Goal: Use online tool/utility: Utilize a website feature to perform a specific function

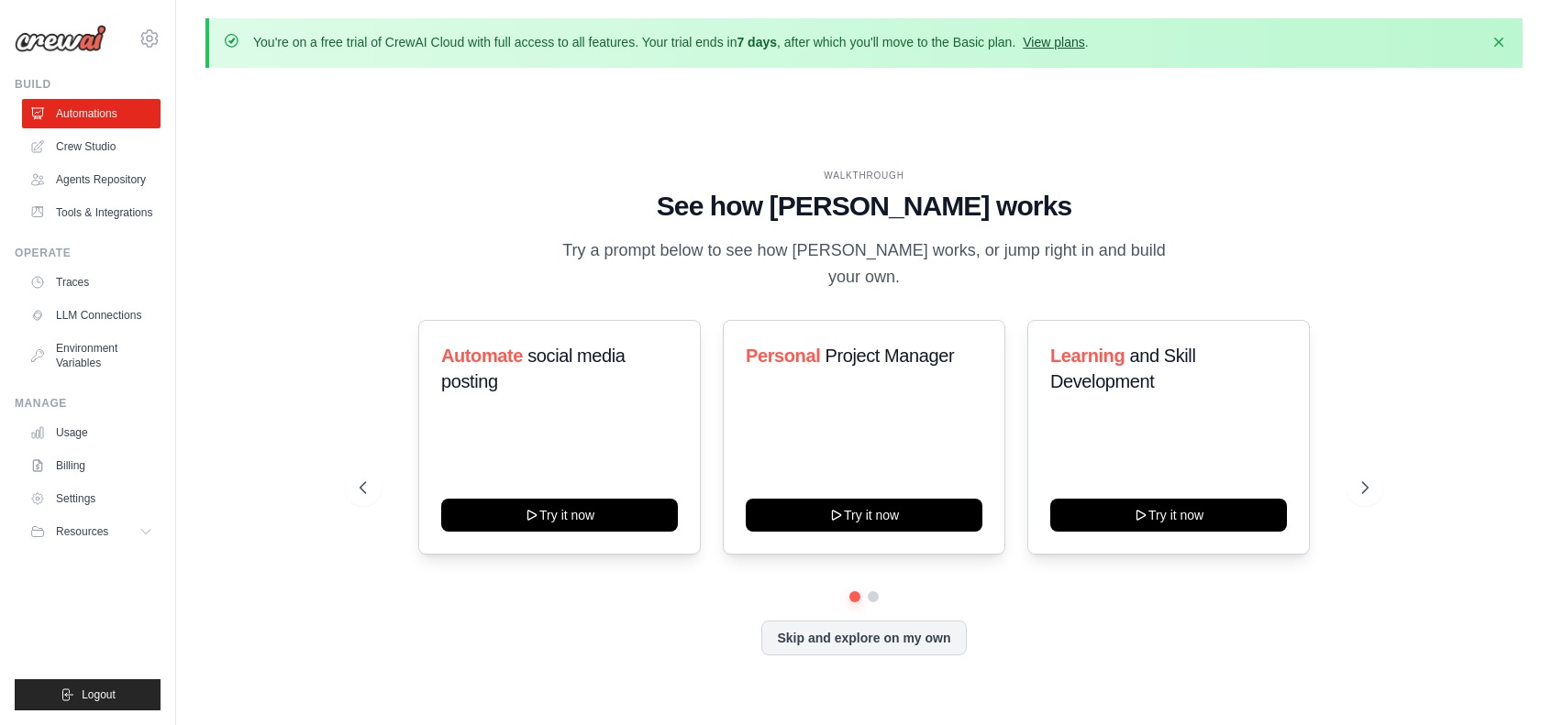
click at [1055, 39] on link "View plans" at bounding box center [1052, 42] width 61 height 15
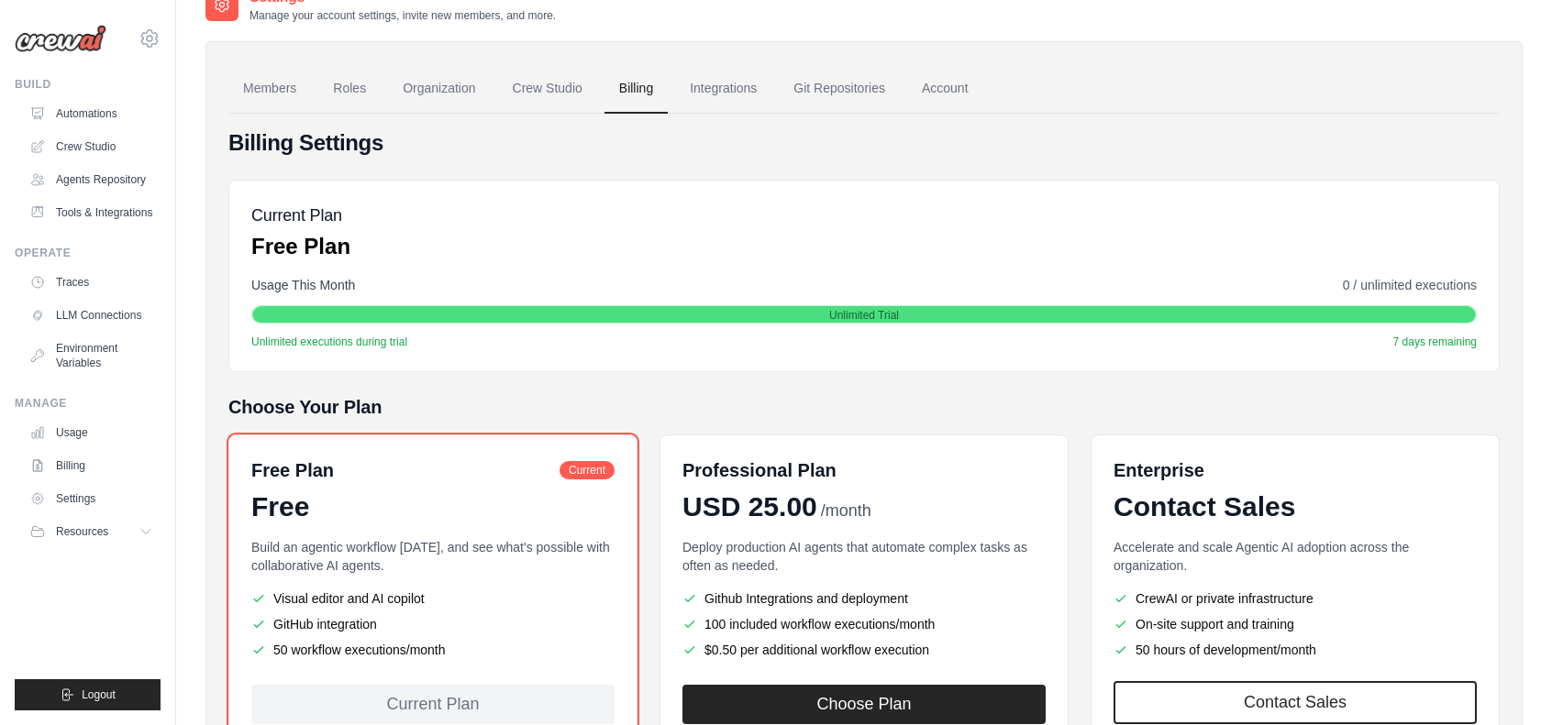
scroll to position [92, 0]
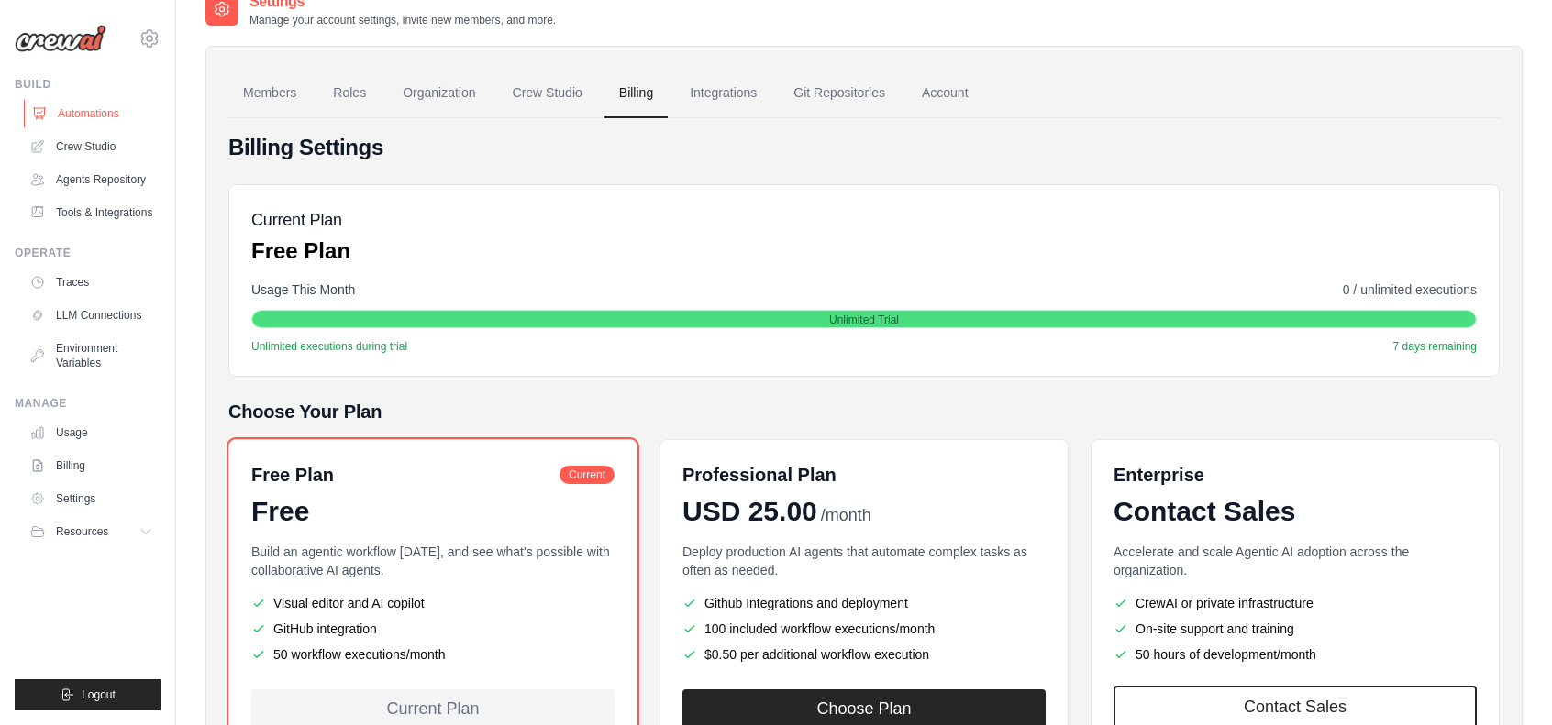
click at [94, 122] on link "Automations" at bounding box center [93, 113] width 138 height 29
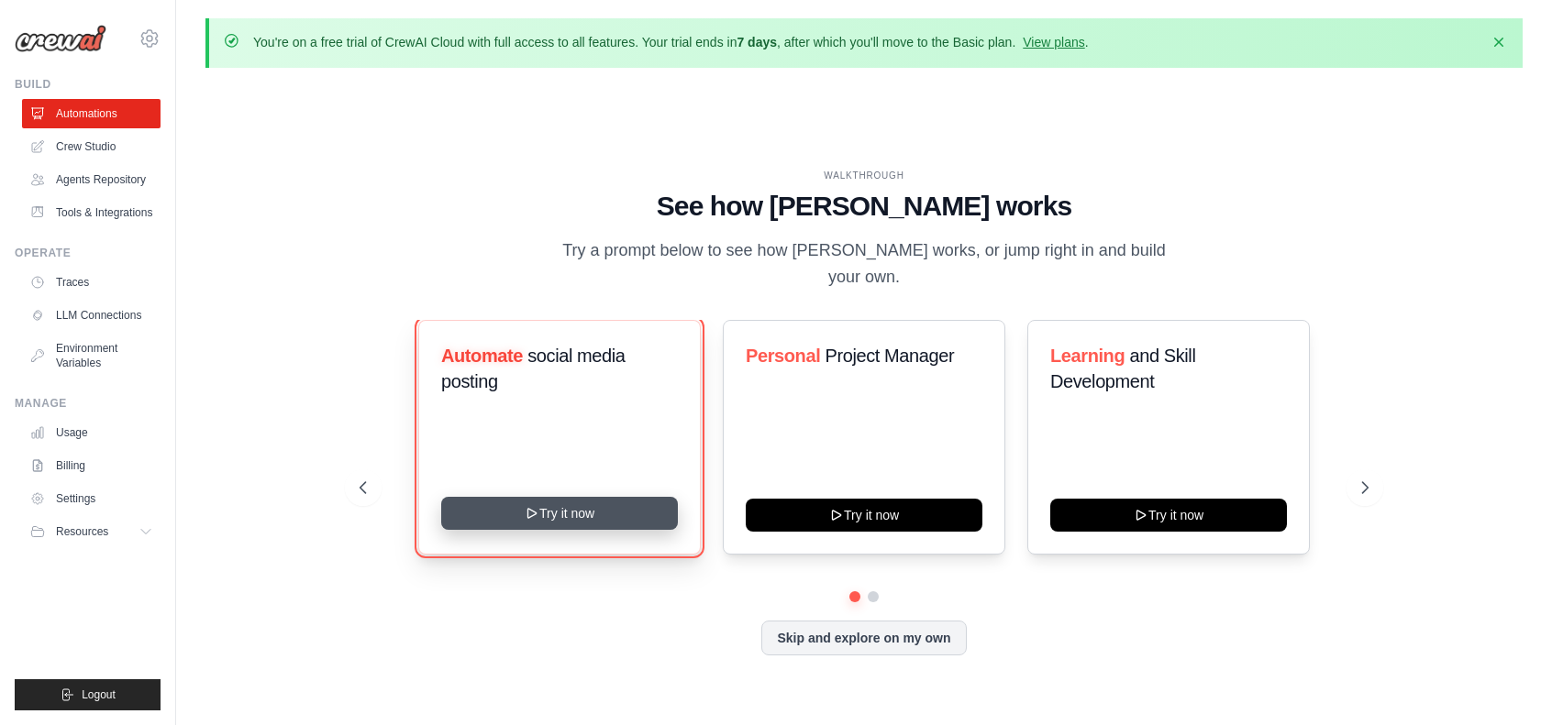
click at [550, 500] on button "Try it now" at bounding box center [559, 513] width 237 height 33
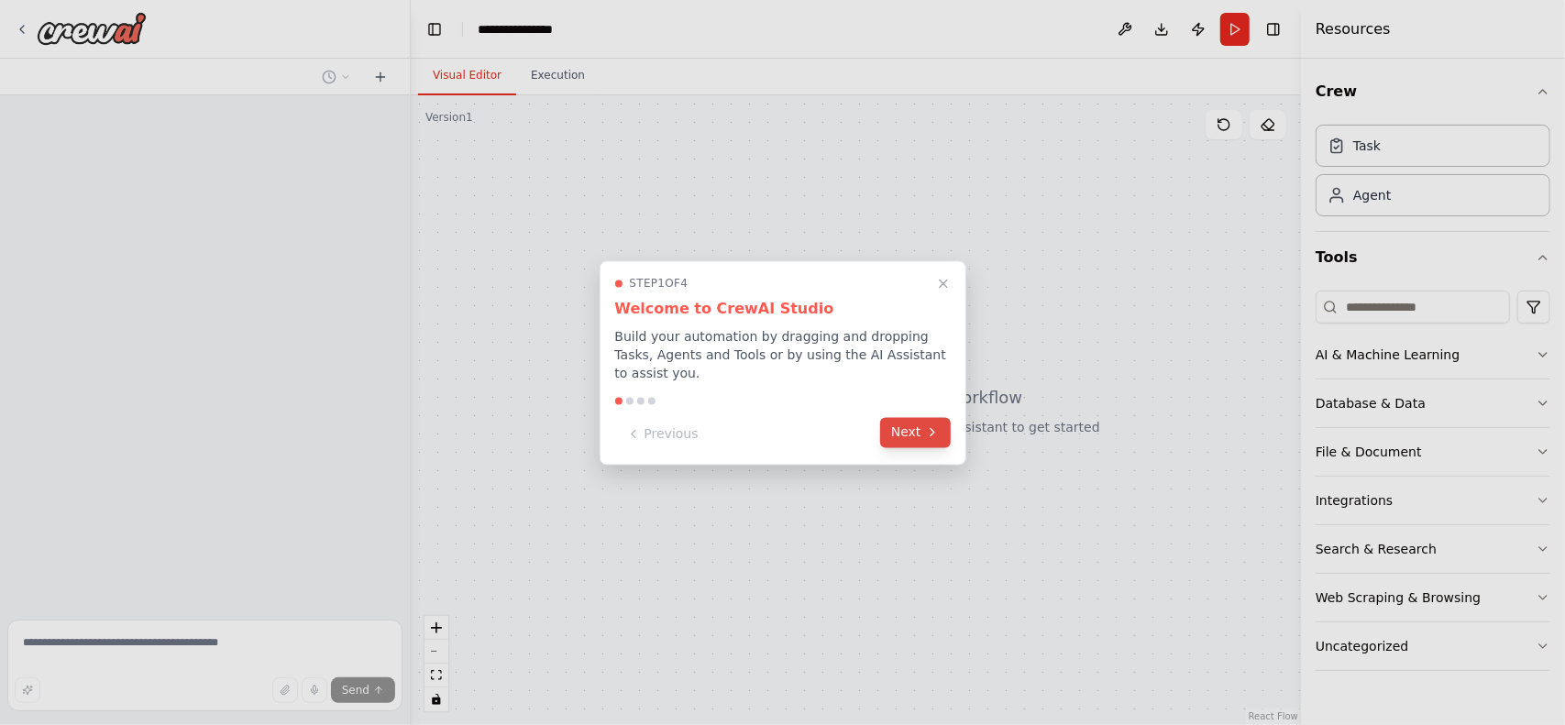
click at [913, 436] on button "Next" at bounding box center [915, 432] width 71 height 30
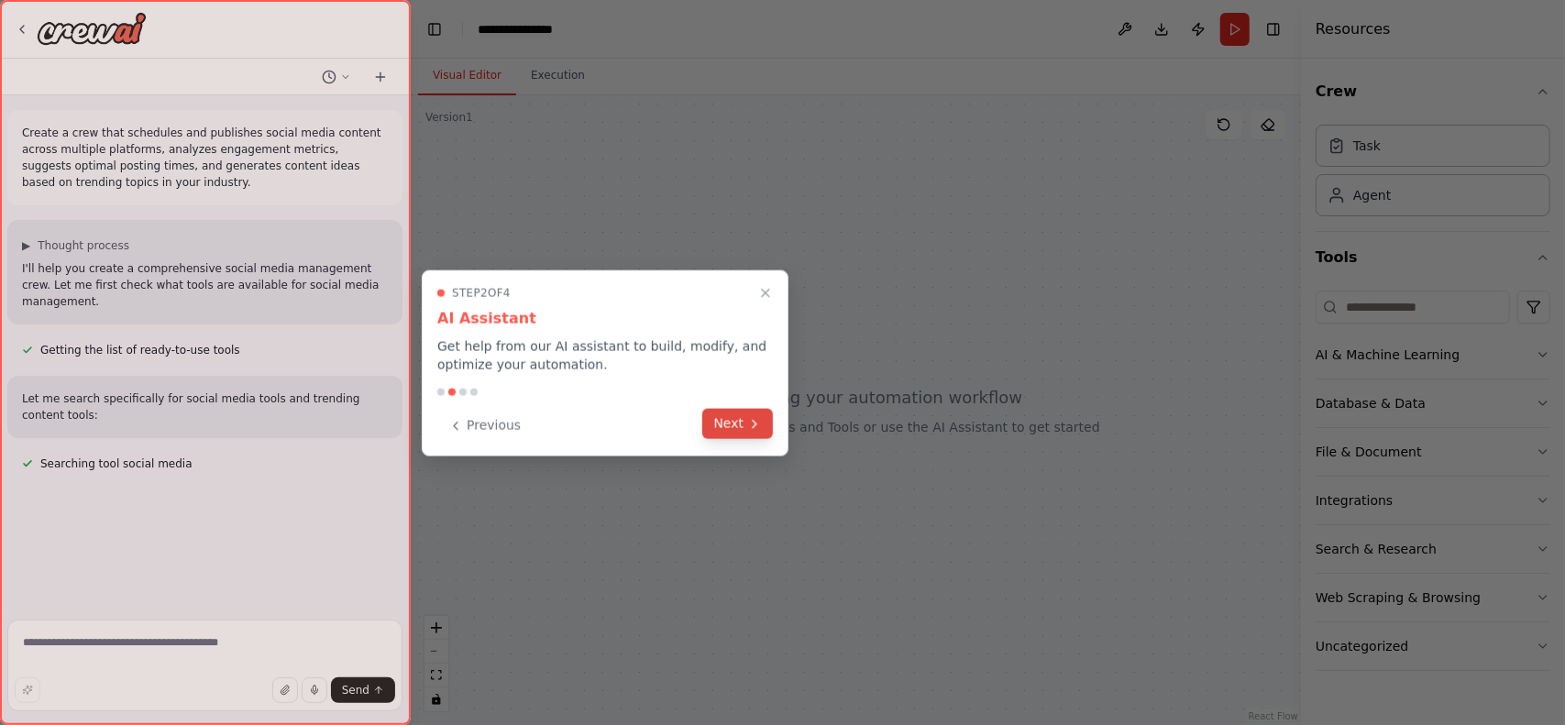
click at [732, 425] on button "Next" at bounding box center [737, 424] width 71 height 30
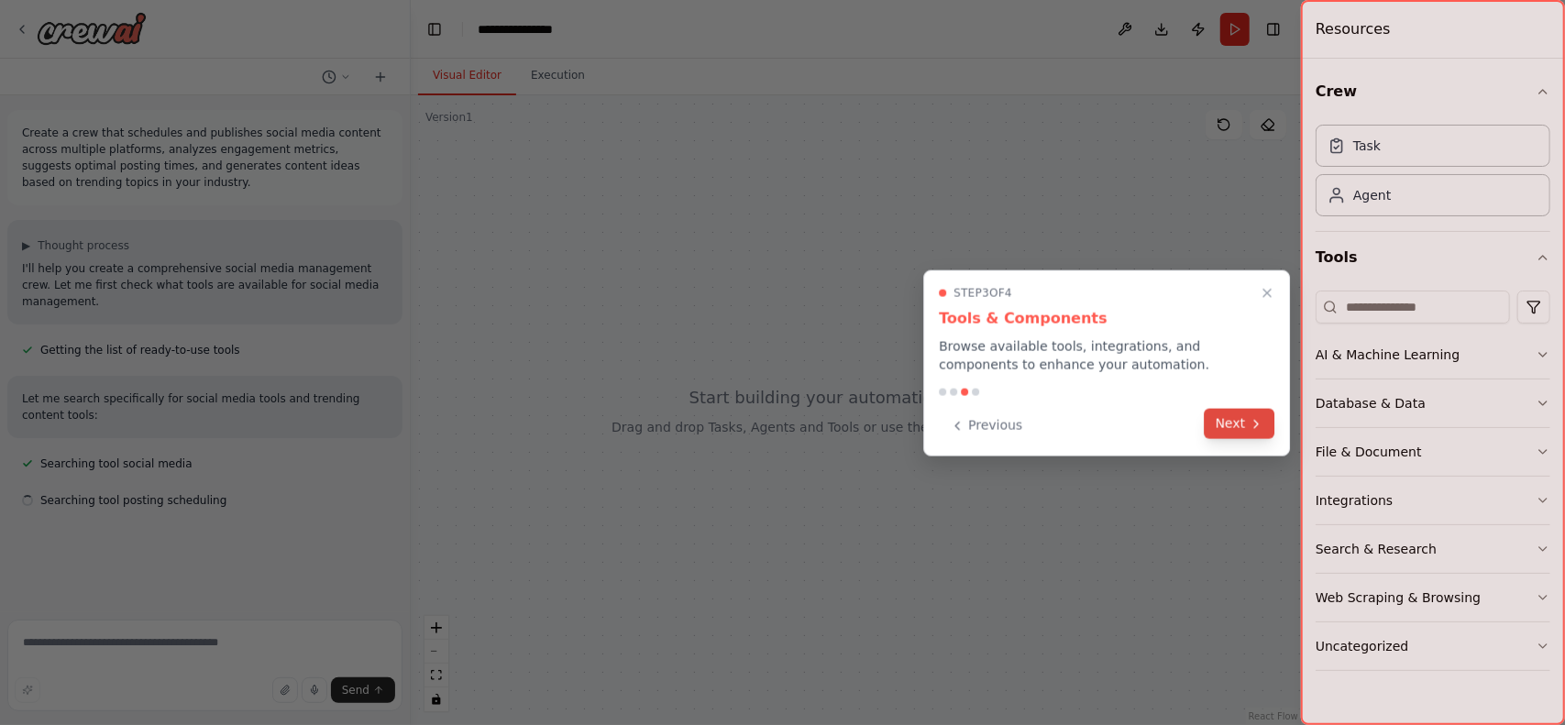
click at [1239, 425] on button "Next" at bounding box center [1240, 424] width 71 height 30
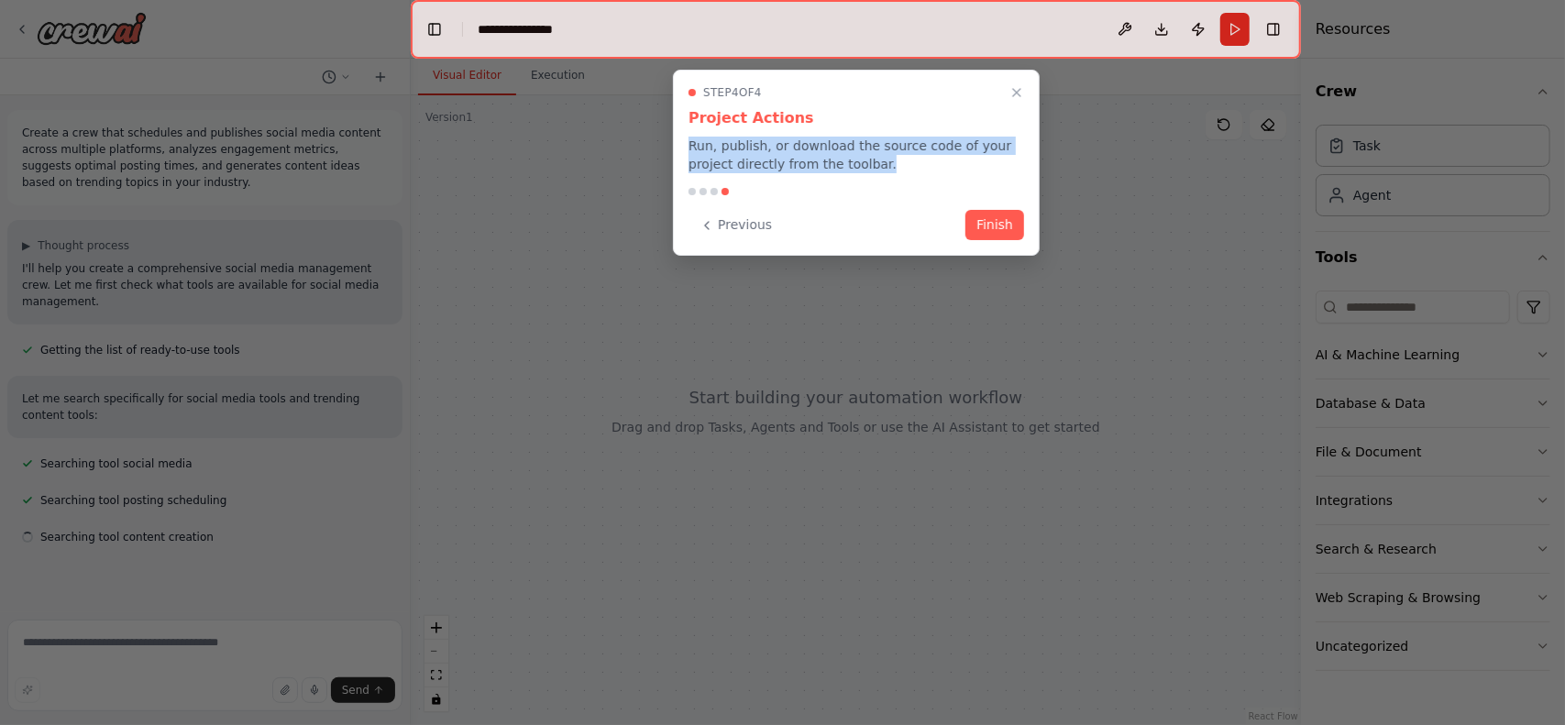
drag, startPoint x: 677, startPoint y: 147, endPoint x: 890, endPoint y: 190, distance: 217.1
click at [890, 190] on div "Step 4 of 4 Project Actions Run, publish, or download the source code of your p…" at bounding box center [856, 163] width 367 height 186
click at [989, 228] on button "Finish" at bounding box center [995, 223] width 59 height 30
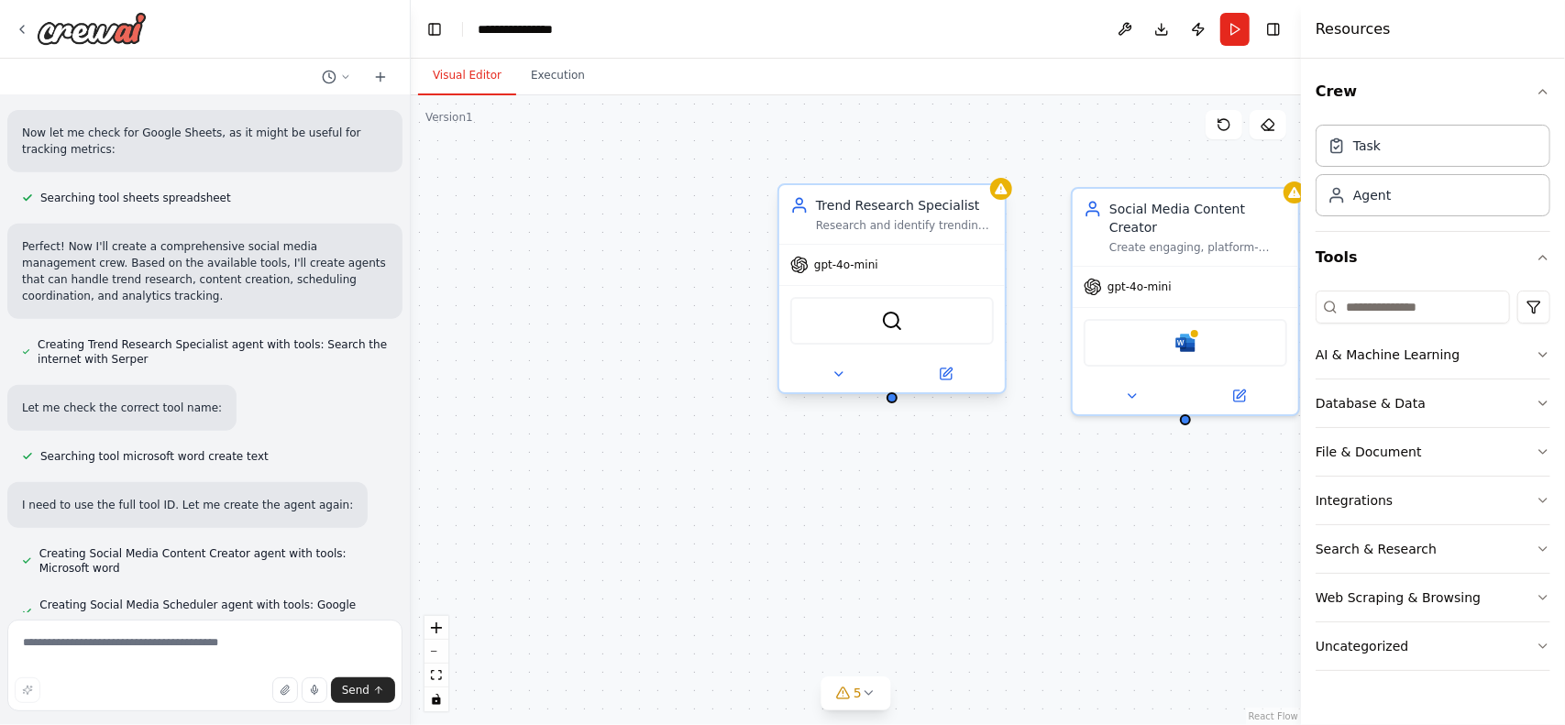
scroll to position [578, 0]
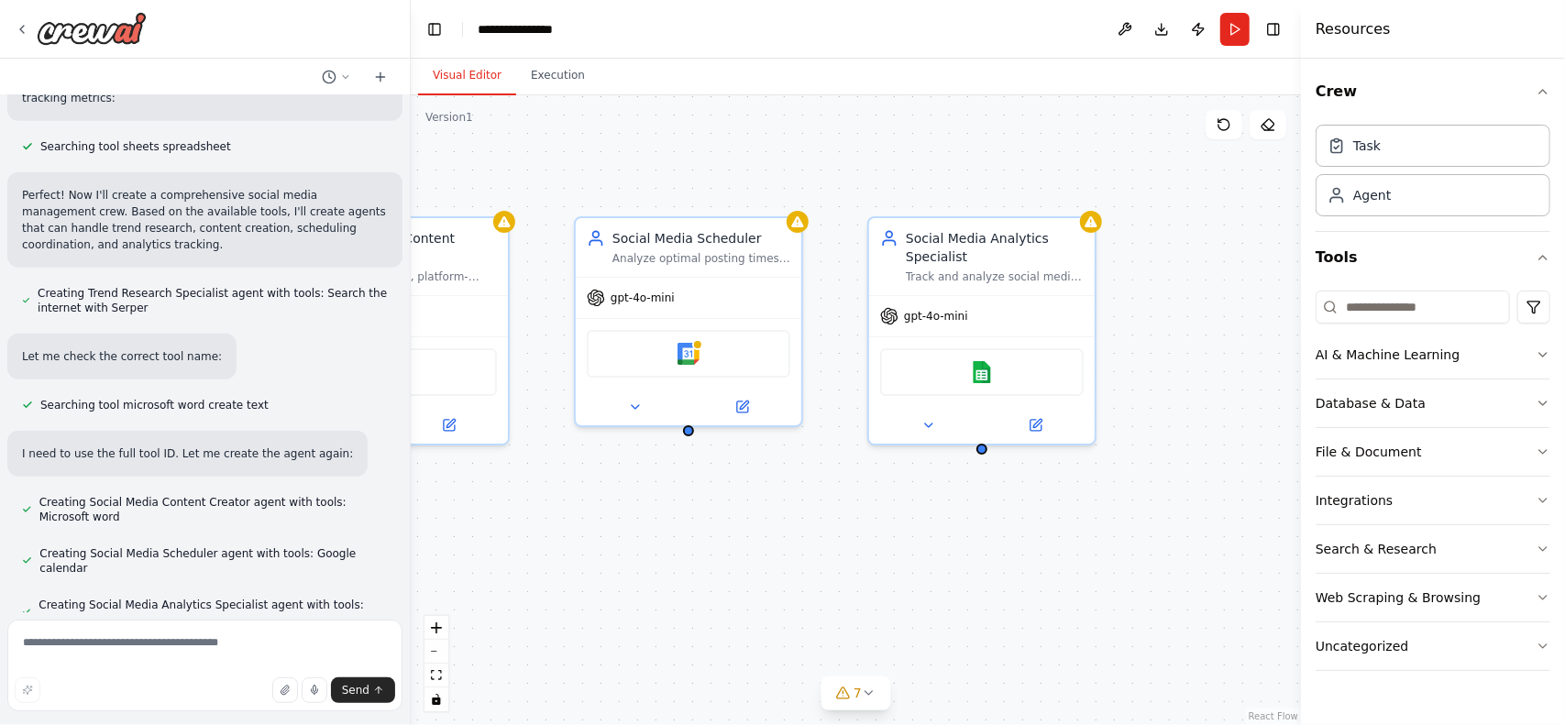
drag, startPoint x: 1018, startPoint y: 540, endPoint x: 466, endPoint y: 560, distance: 552.4
click at [465, 560] on div "Trend Research Specialist Research and identify trending topics, hashtags, and …" at bounding box center [856, 410] width 890 height 630
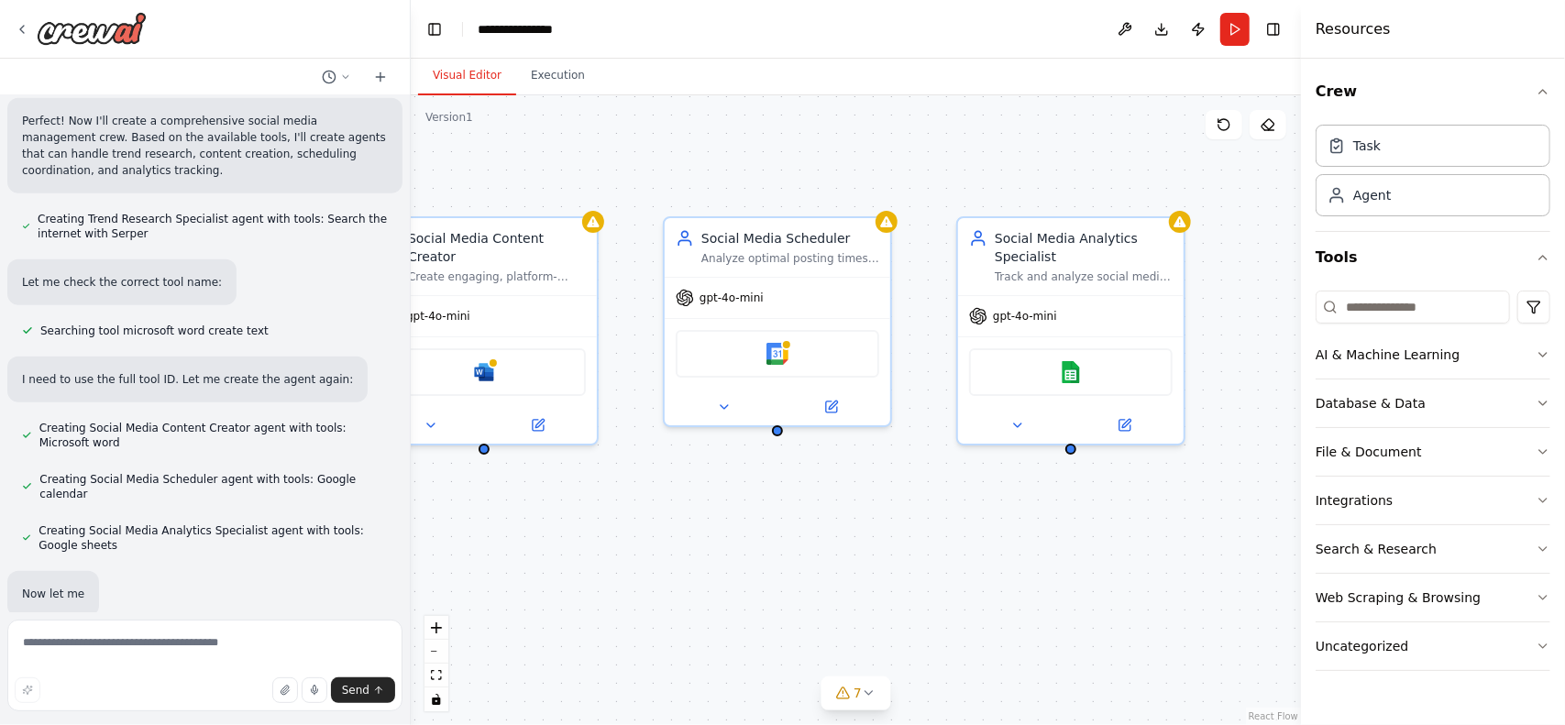
scroll to position [675, 0]
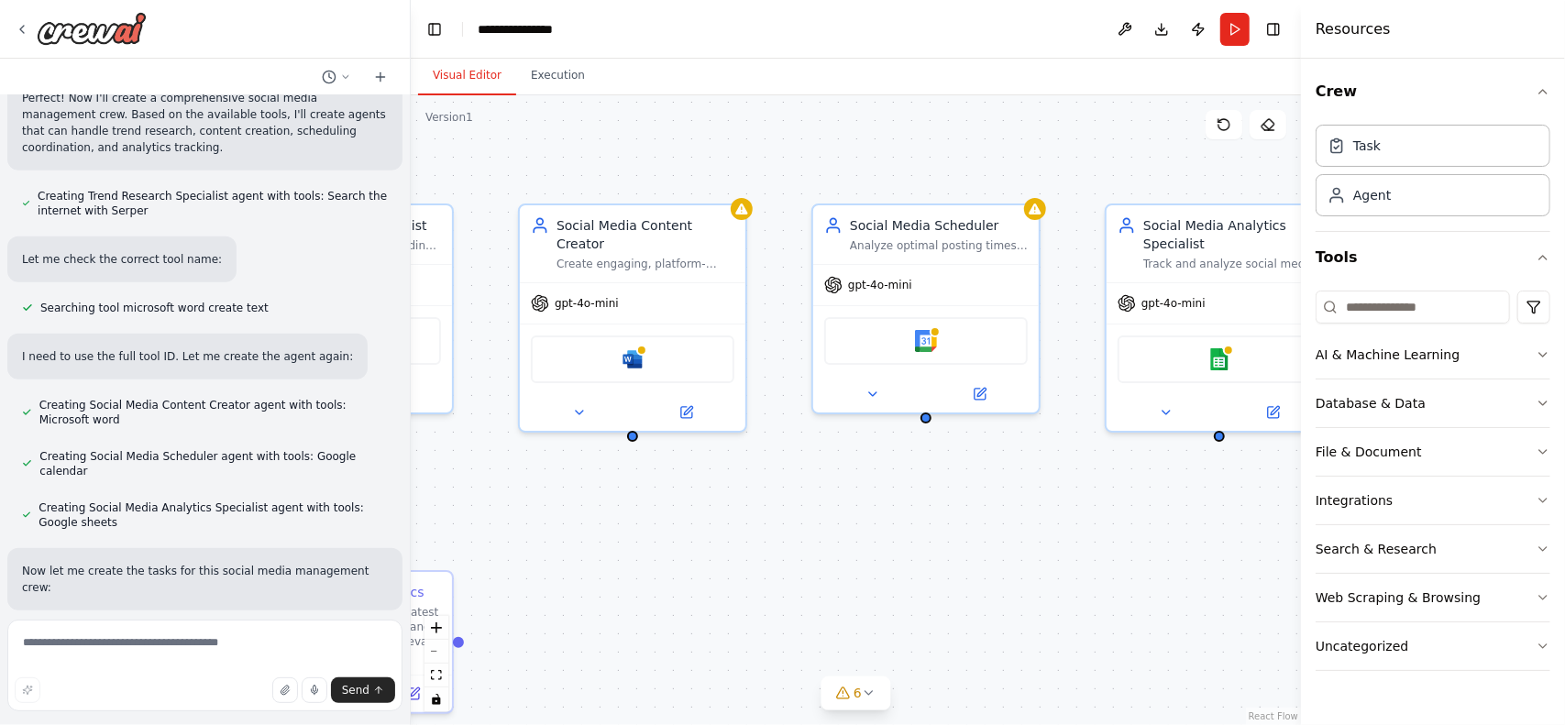
drag, startPoint x: 845, startPoint y: 555, endPoint x: 993, endPoint y: 542, distance: 149.1
click at [993, 542] on div ".deletable-edge-delete-btn { width: 20px; height: 20px; border: 0px solid #ffff…" at bounding box center [856, 410] width 890 height 630
click at [869, 699] on icon at bounding box center [869, 693] width 15 height 15
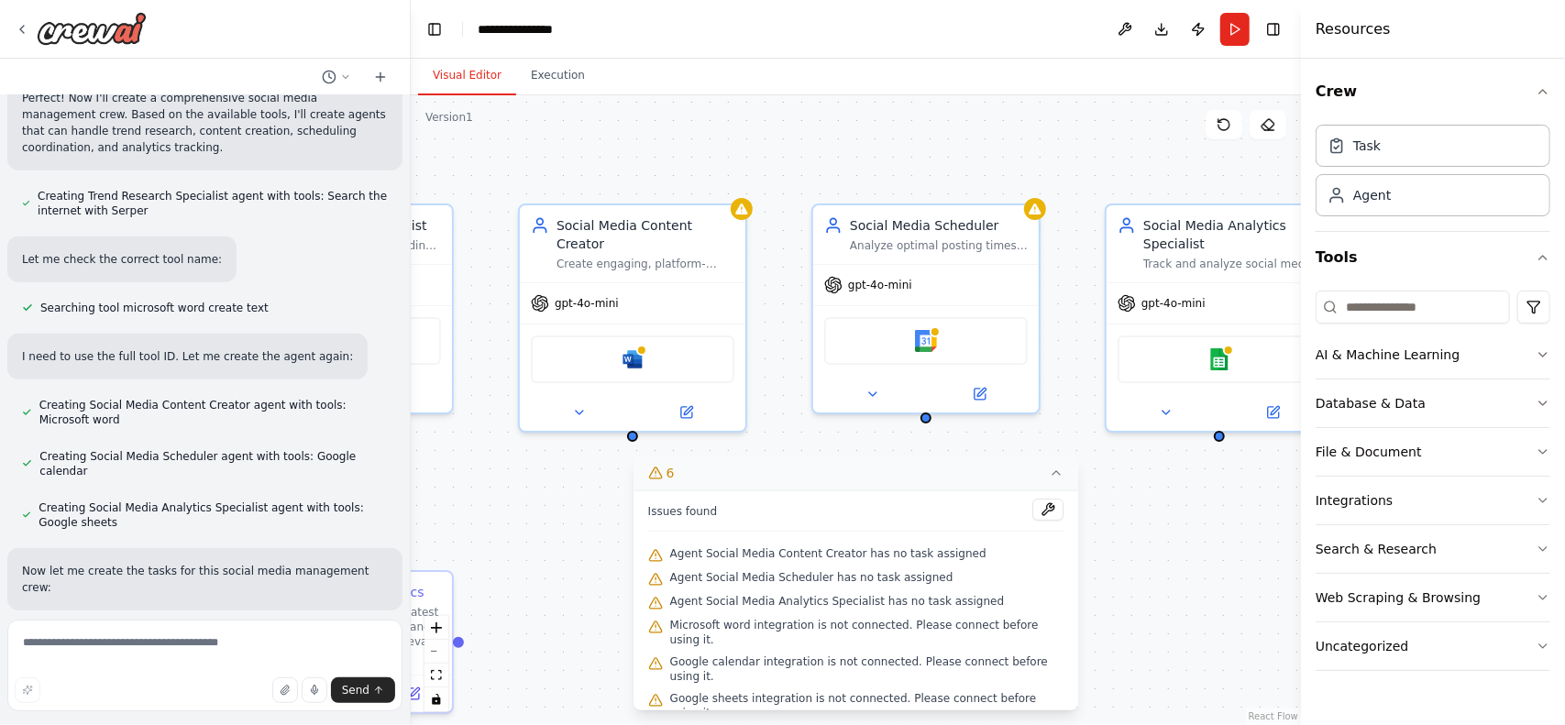
scroll to position [712, 0]
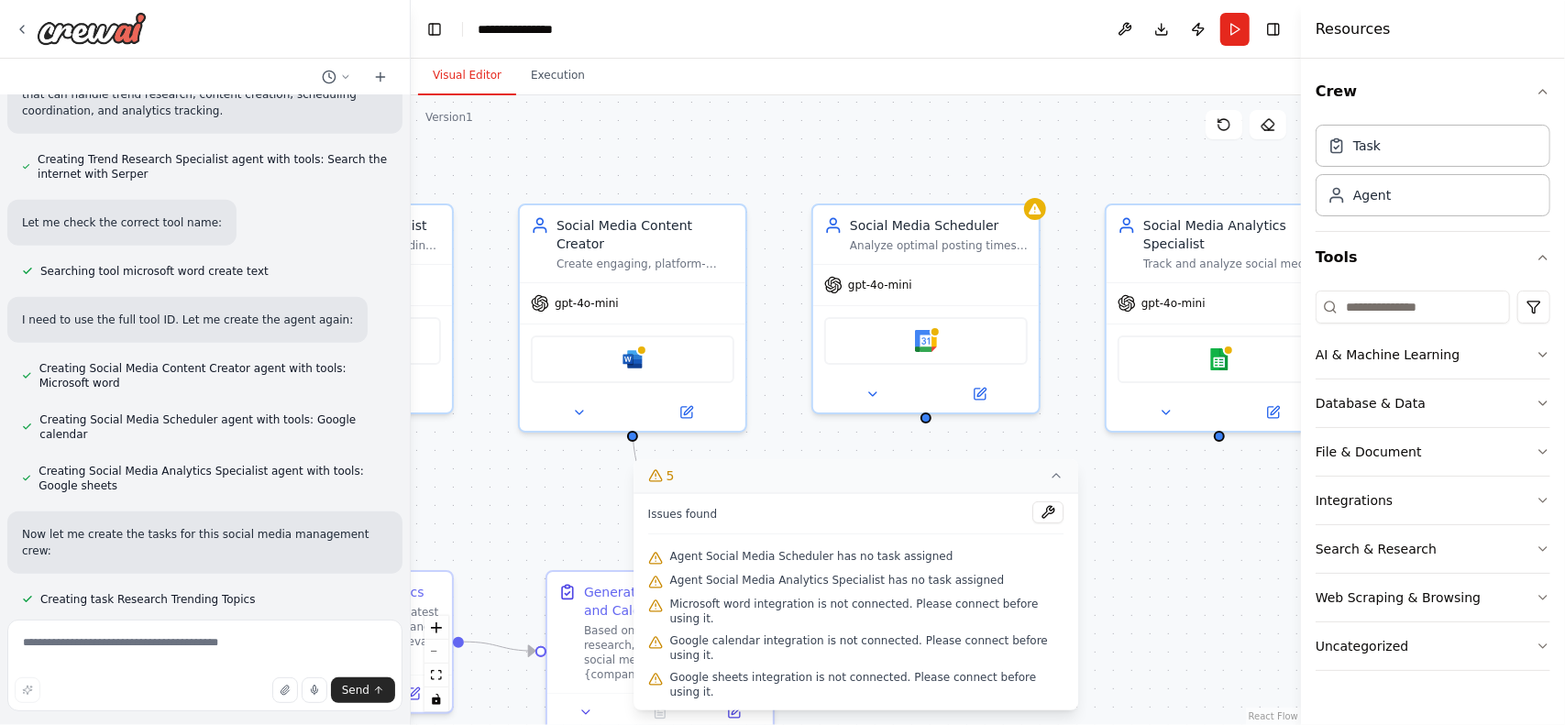
click at [1147, 590] on div ".deletable-edge-delete-btn { width: 20px; height: 20px; border: 0px solid #ffff…" at bounding box center [856, 410] width 890 height 630
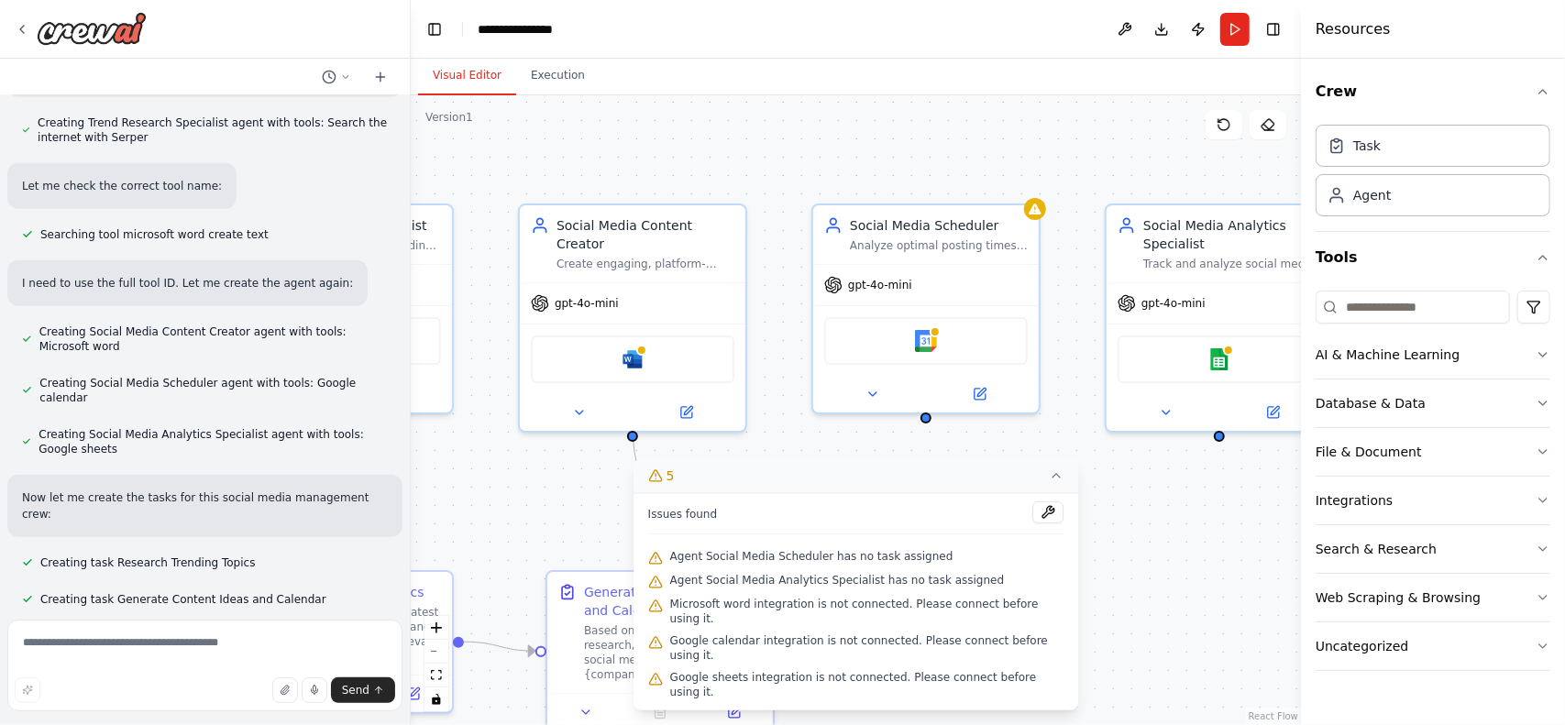
click at [1034, 493] on button "5" at bounding box center [857, 476] width 446 height 34
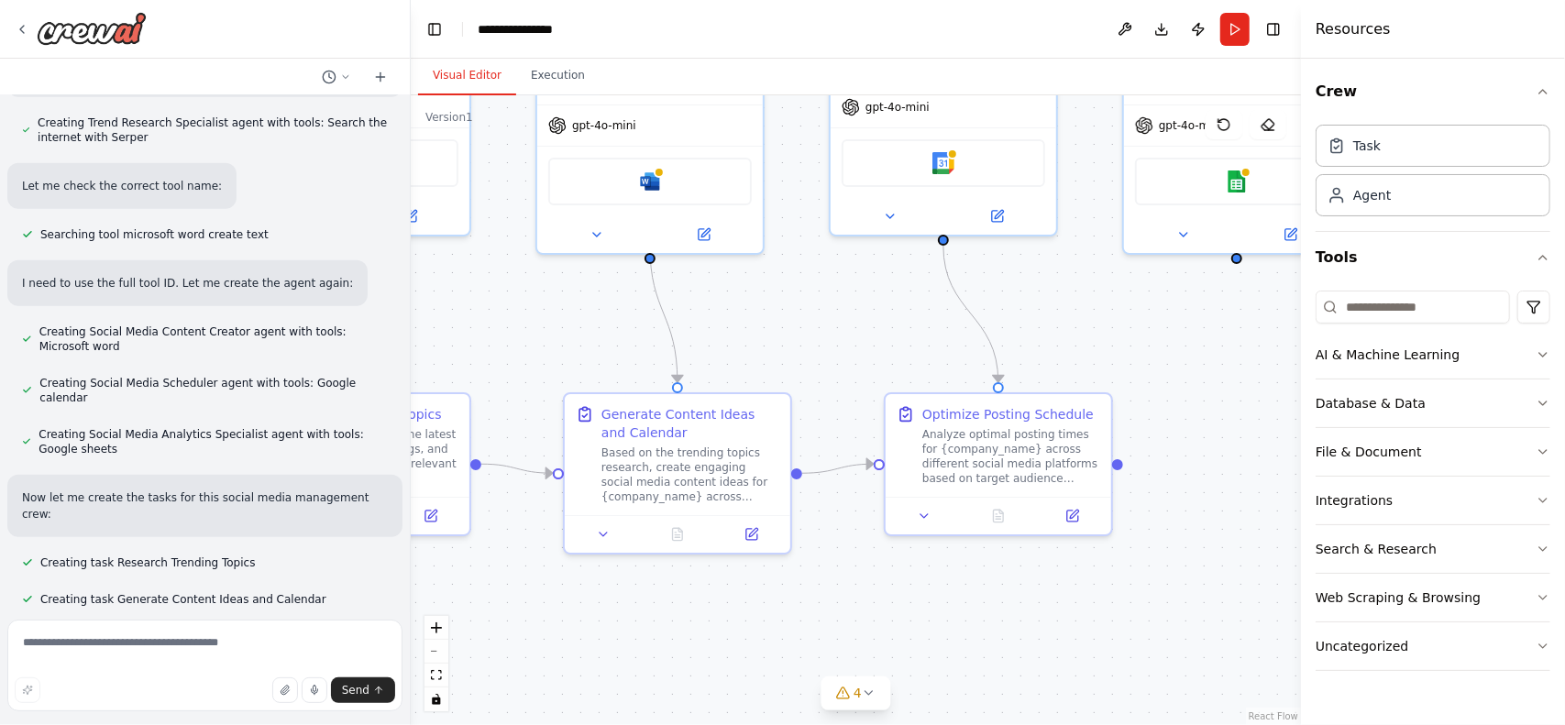
drag, startPoint x: 865, startPoint y: 472, endPoint x: 876, endPoint y: 275, distance: 197.5
click at [876, 274] on div ".deletable-edge-delete-btn { width: 20px; height: 20px; border: 0px solid #ffff…" at bounding box center [856, 410] width 890 height 630
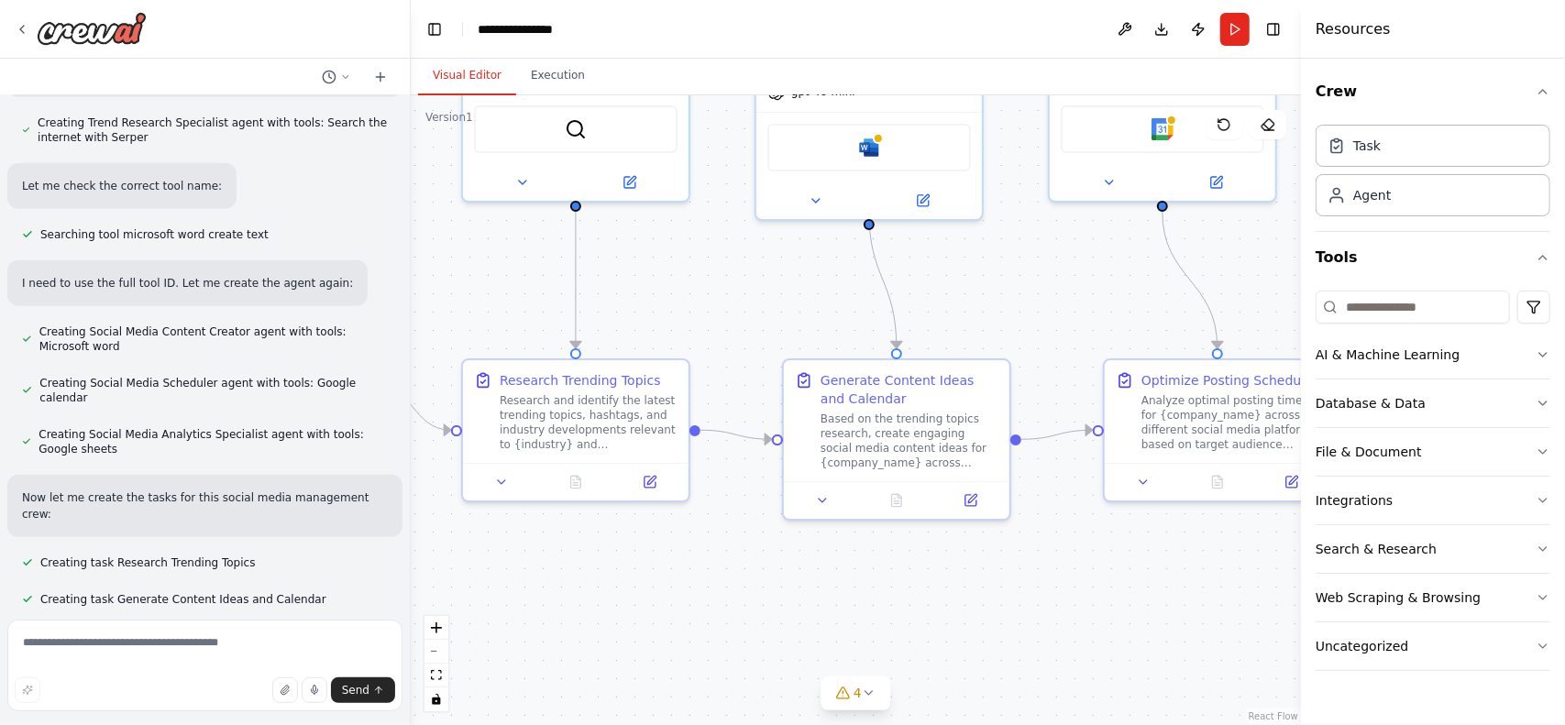
drag, startPoint x: 809, startPoint y: 568, endPoint x: 1029, endPoint y: 578, distance: 220.3
click at [1029, 578] on div ".deletable-edge-delete-btn { width: 20px; height: 20px; border: 0px solid #ffff…" at bounding box center [856, 410] width 890 height 630
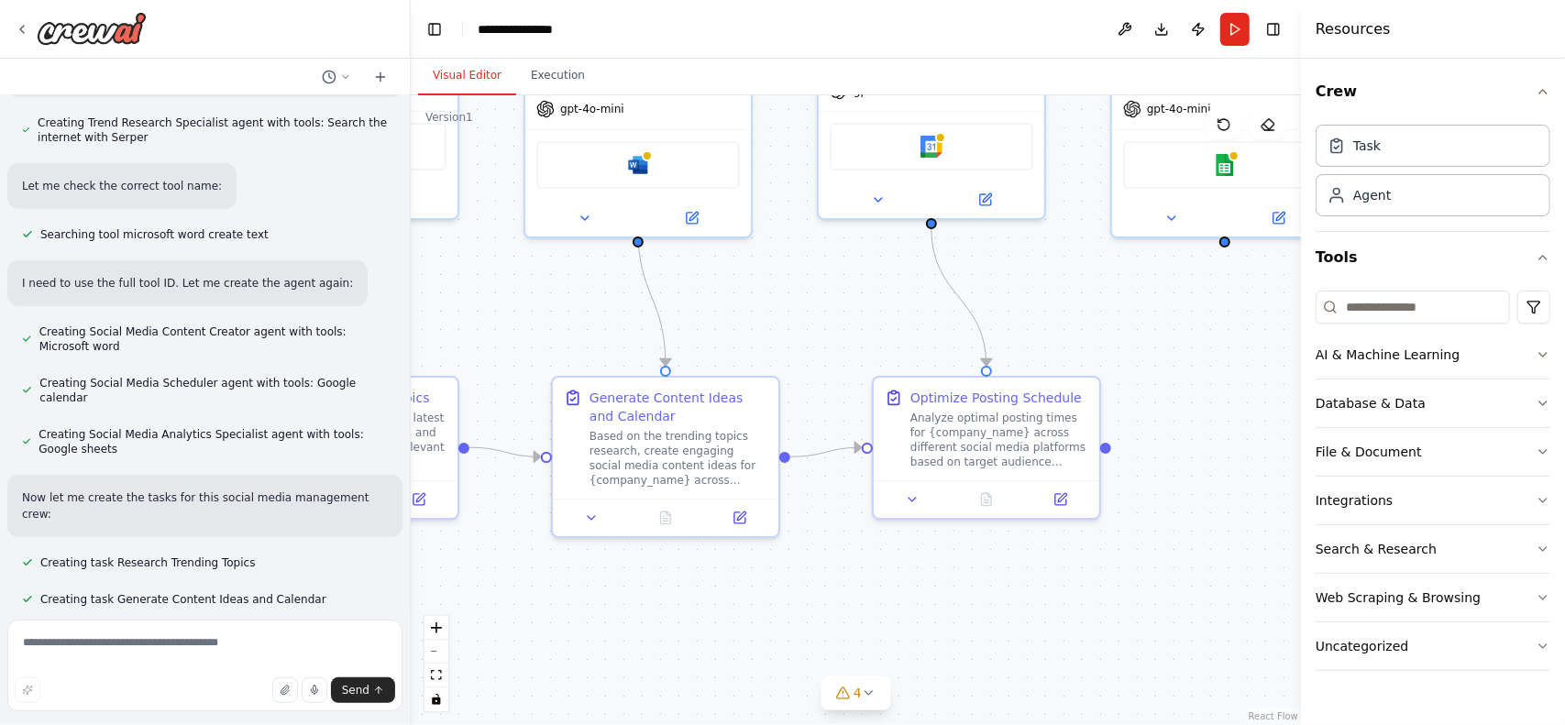
drag, startPoint x: 1029, startPoint y: 578, endPoint x: 796, endPoint y: 595, distance: 233.6
click at [796, 595] on div ".deletable-edge-delete-btn { width: 20px; height: 20px; border: 0px solid #ffff…" at bounding box center [856, 410] width 890 height 630
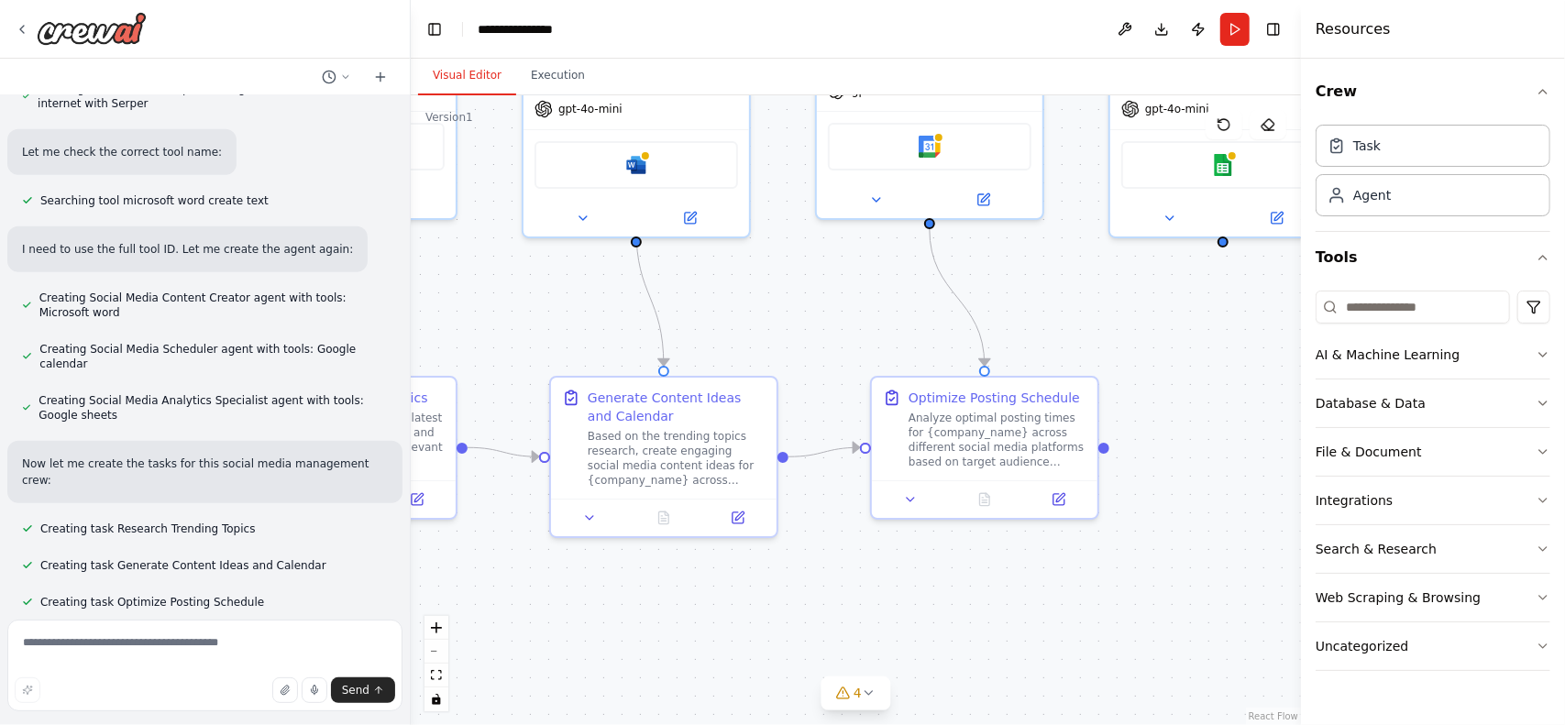
scroll to position [785, 0]
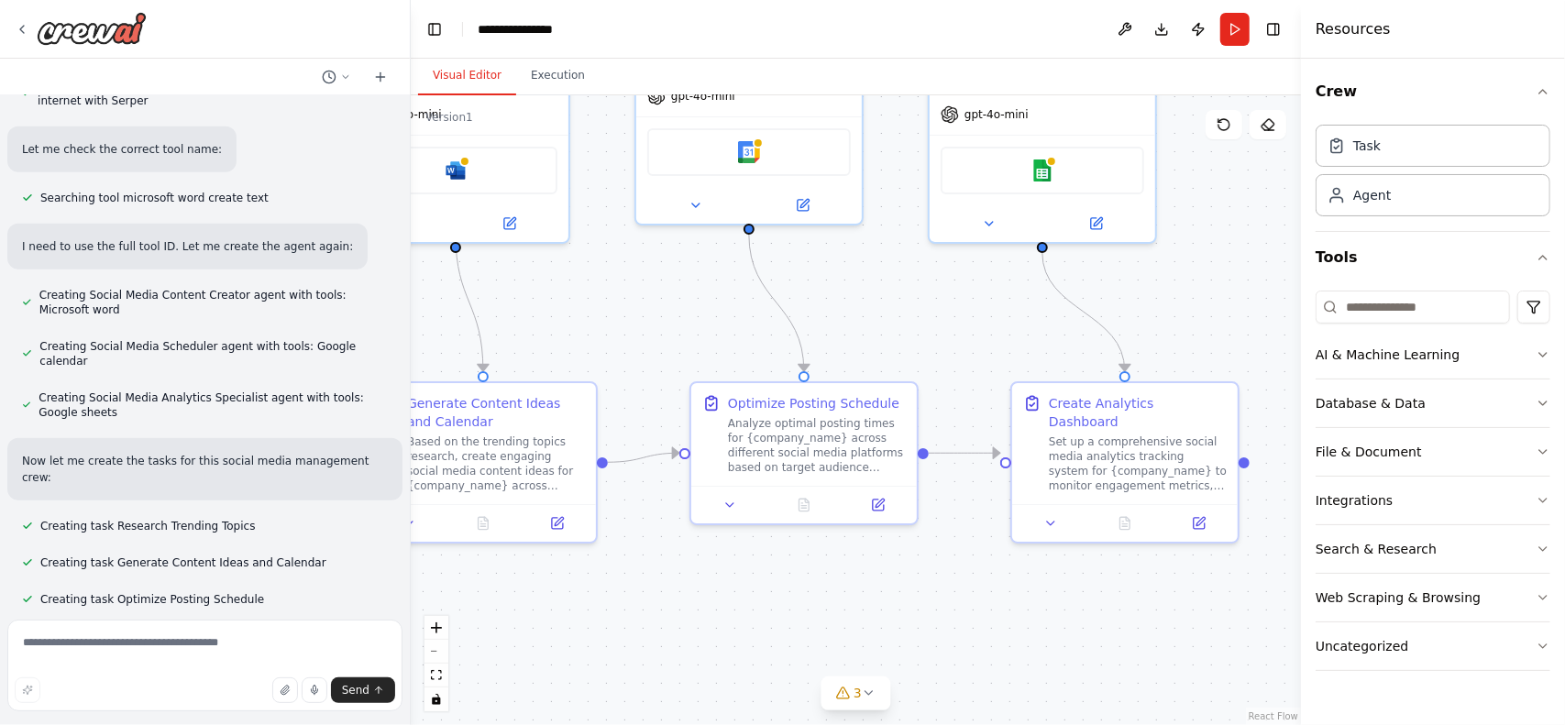
drag, startPoint x: 1085, startPoint y: 562, endPoint x: 893, endPoint y: 568, distance: 191.7
click at [893, 568] on div ".deletable-edge-delete-btn { width: 20px; height: 20px; border: 0px solid #ffff…" at bounding box center [856, 410] width 890 height 630
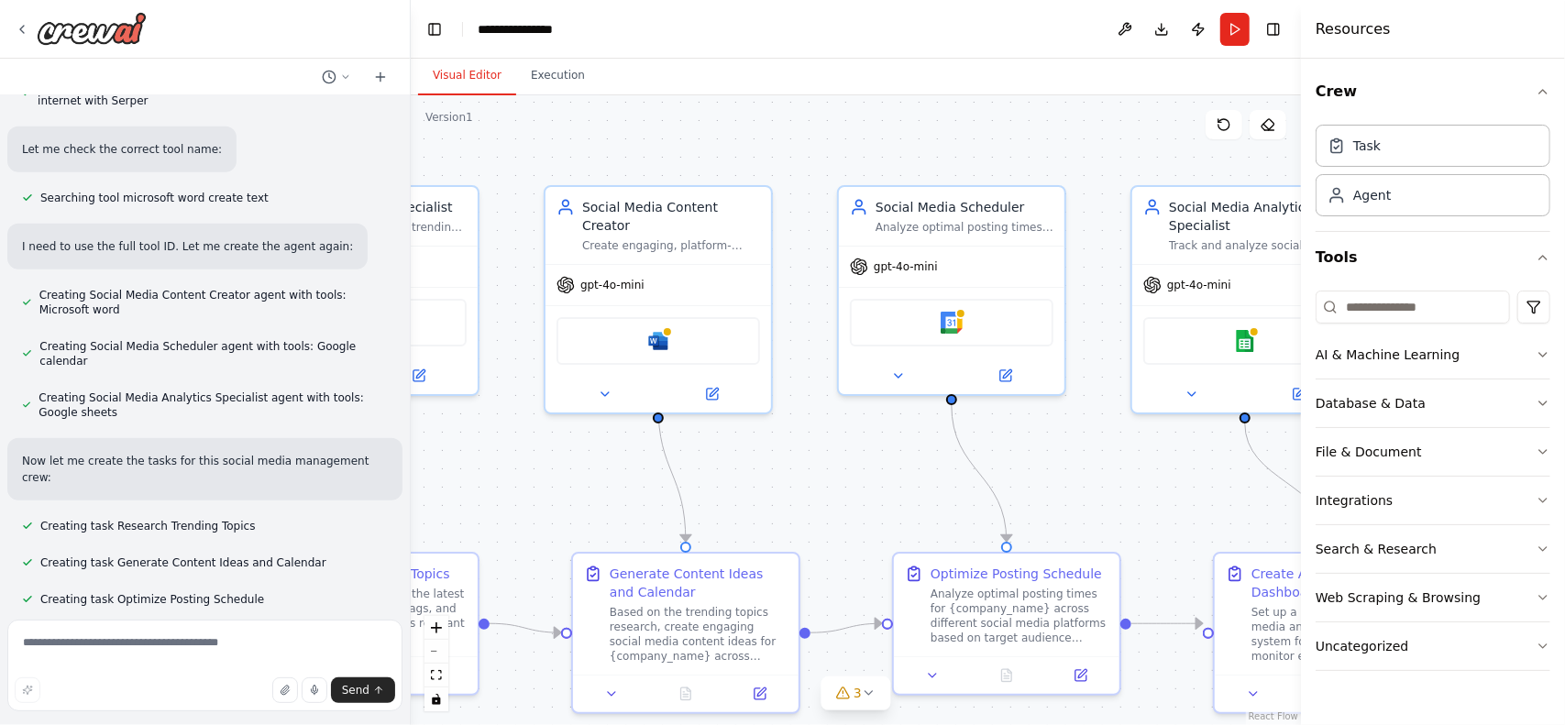
drag, startPoint x: 1071, startPoint y: 609, endPoint x: 1564, endPoint y: 768, distance: 518.5
click at [1564, 724] on html "Create a crew that schedules and publishes social media content across multiple…" at bounding box center [782, 362] width 1565 height 725
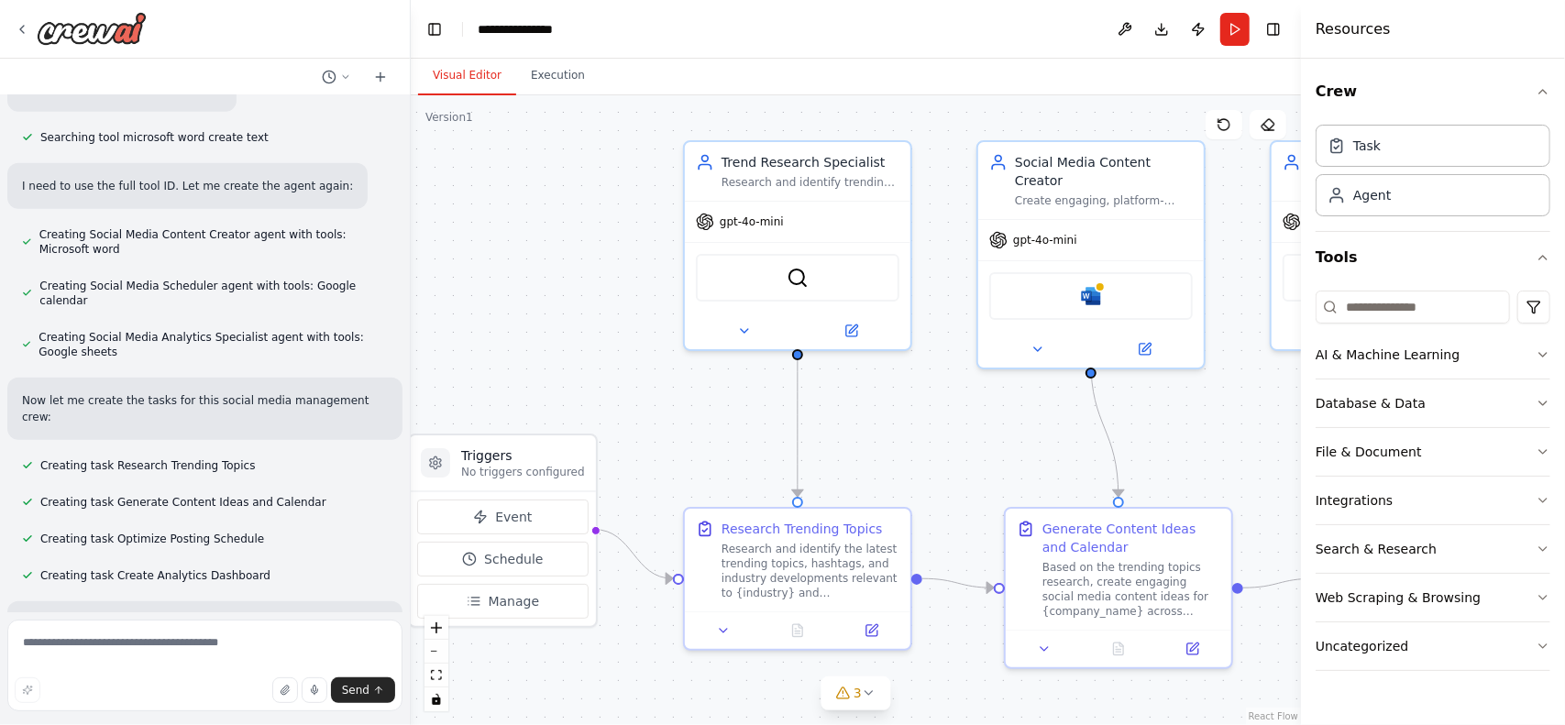
drag, startPoint x: 763, startPoint y: 443, endPoint x: 945, endPoint y: 398, distance: 187.0
click at [945, 398] on div ".deletable-edge-delete-btn { width: 20px; height: 20px; border: 0px solid #ffff…" at bounding box center [856, 410] width 890 height 630
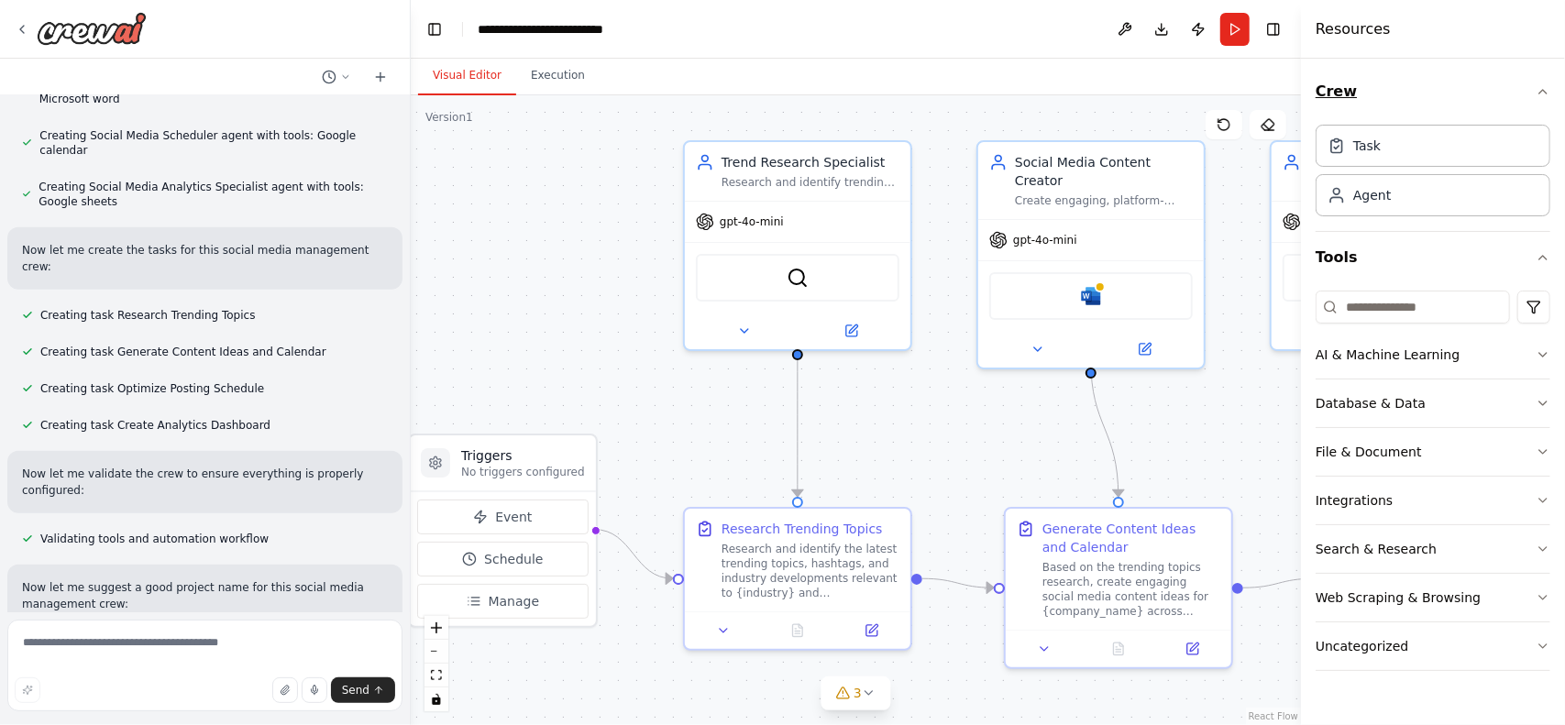
scroll to position [1012, 0]
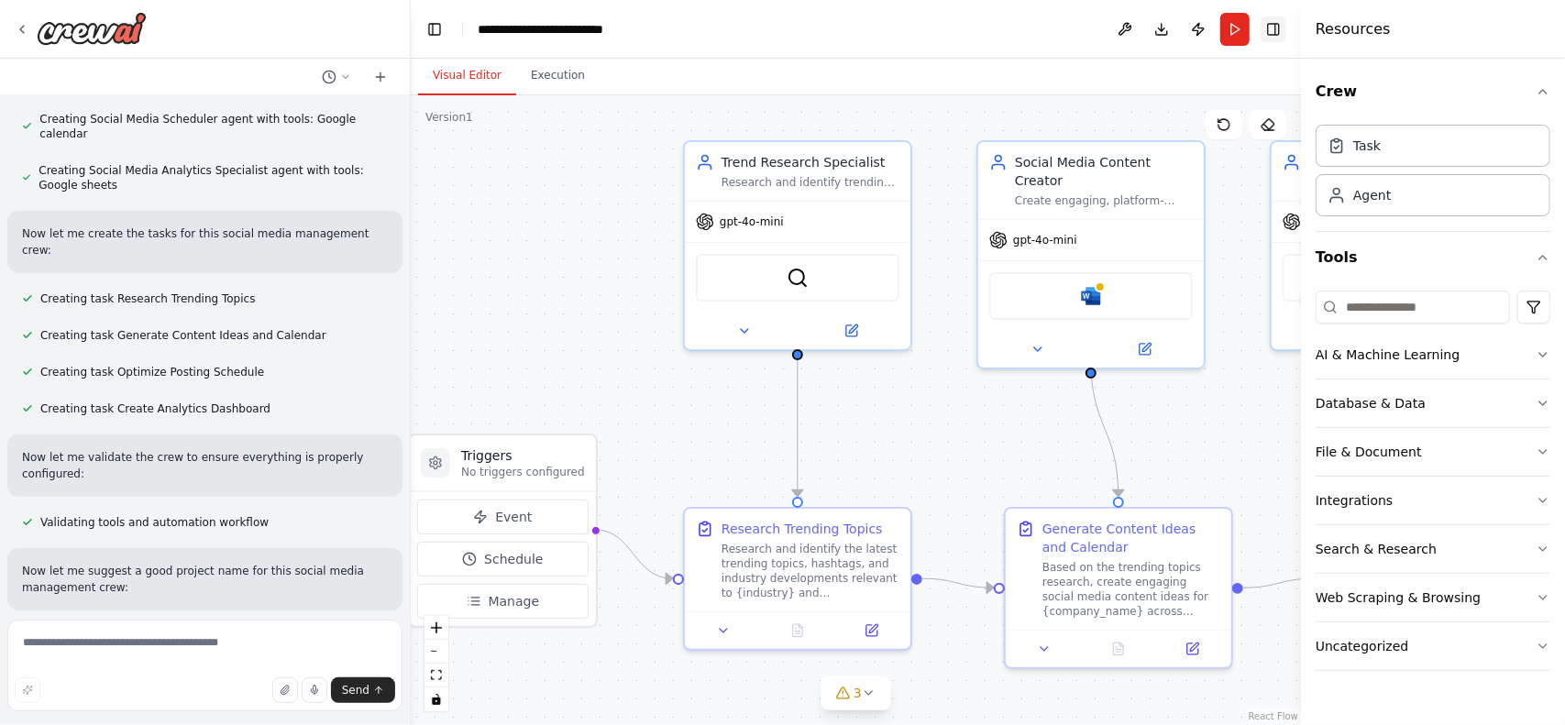
click at [1276, 28] on button "Toggle Right Sidebar" at bounding box center [1274, 30] width 26 height 26
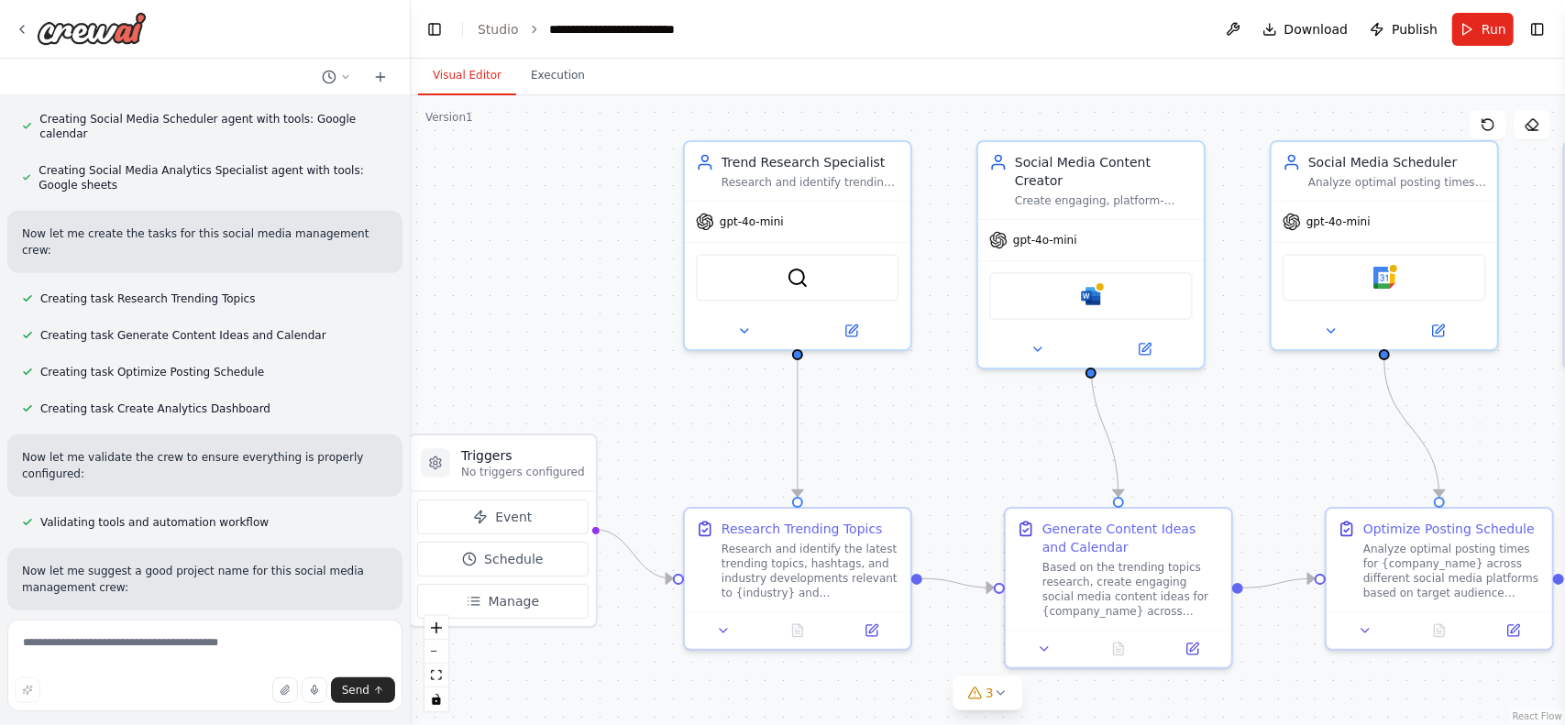
click at [501, 390] on div ".deletable-edge-delete-btn { width: 20px; height: 20px; border: 0px solid #ffff…" at bounding box center [988, 410] width 1155 height 630
click at [488, 560] on span "Schedule" at bounding box center [513, 559] width 59 height 18
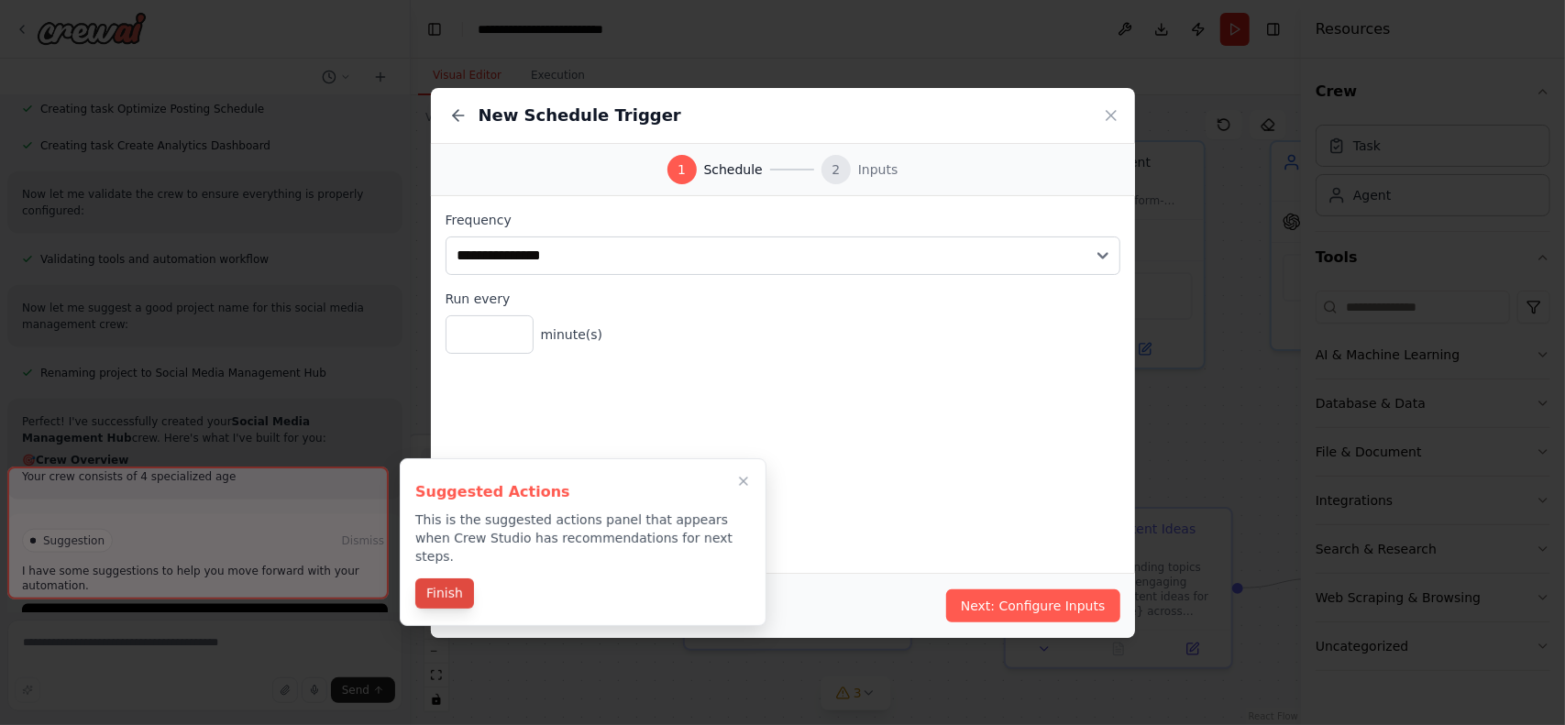
click at [448, 579] on button "Finish" at bounding box center [444, 594] width 59 height 30
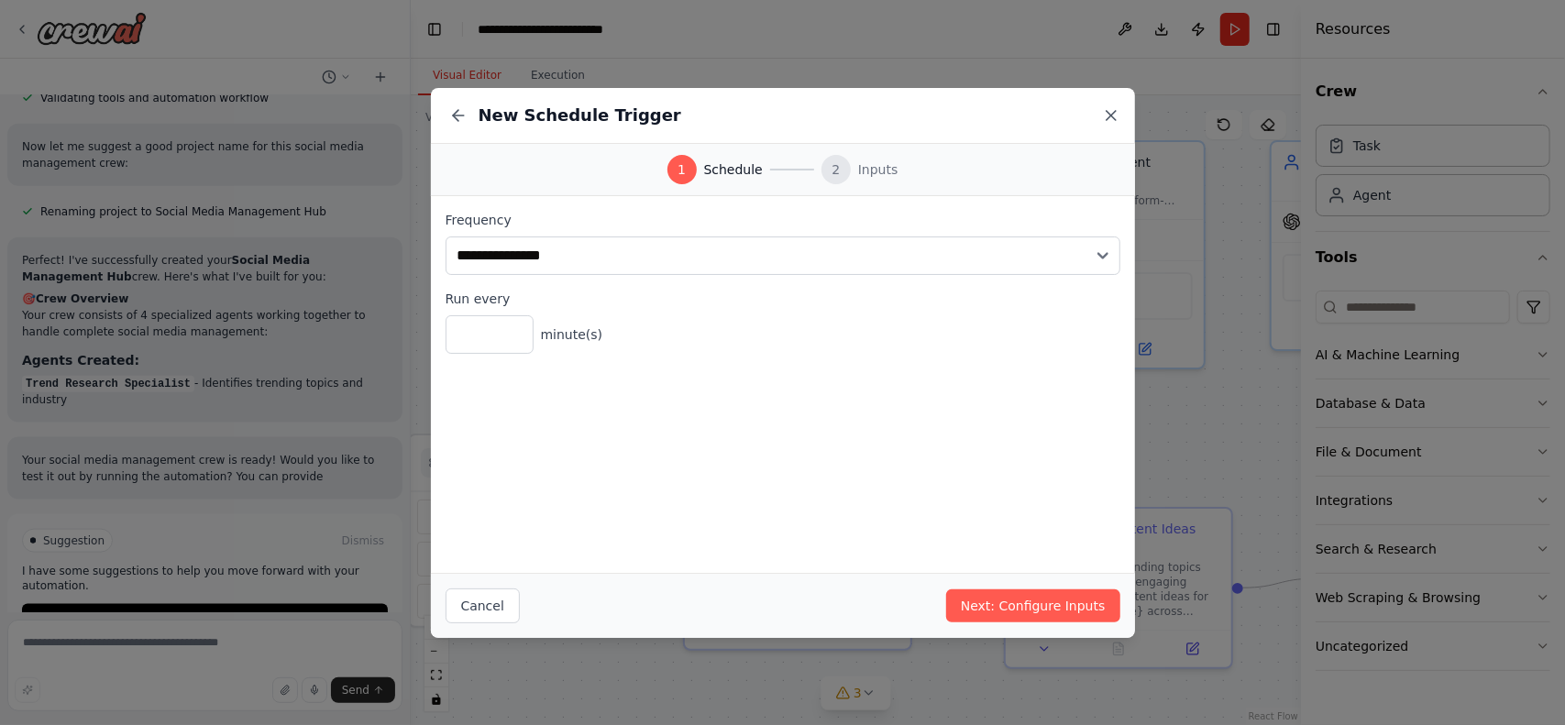
click at [1102, 118] on icon at bounding box center [1111, 115] width 18 height 18
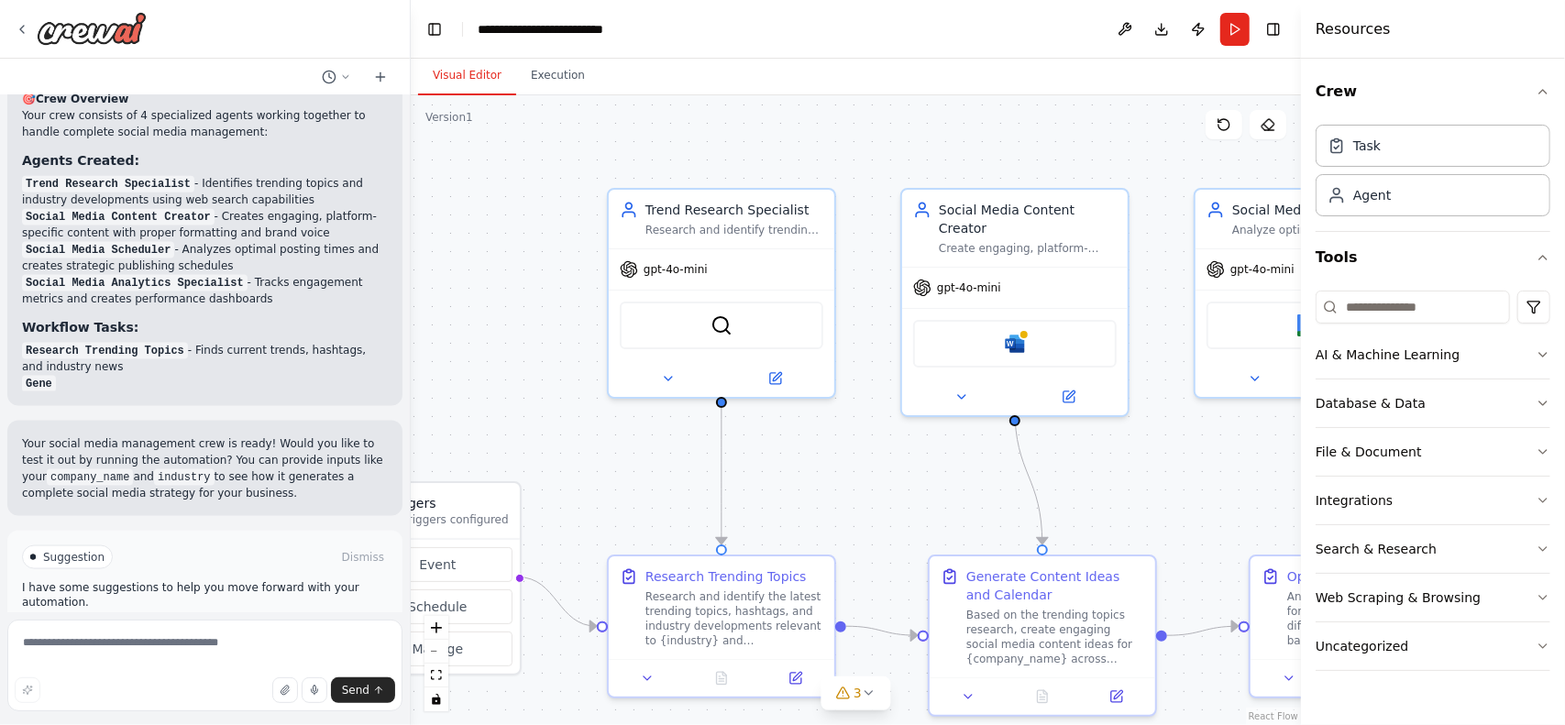
drag, startPoint x: 558, startPoint y: 214, endPoint x: 404, endPoint y: 267, distance: 162.1
click at [404, 267] on div "Create a crew that schedules and publishes social media content across multiple…" at bounding box center [782, 362] width 1565 height 725
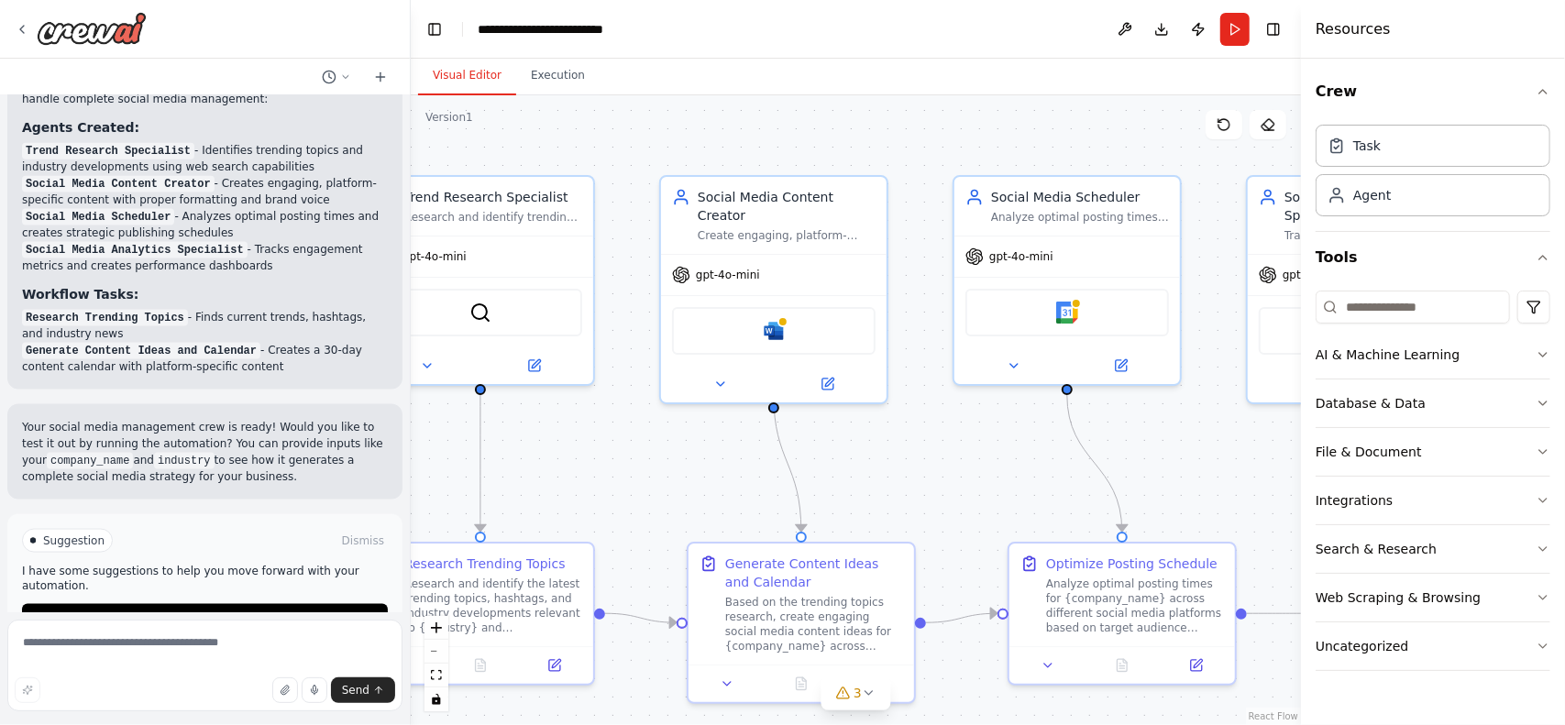
drag, startPoint x: 1066, startPoint y: 474, endPoint x: 911, endPoint y: 450, distance: 157.7
click at [911, 450] on div ".deletable-edge-delete-btn { width: 20px; height: 20px; border: 0px solid #ffff…" at bounding box center [856, 410] width 890 height 630
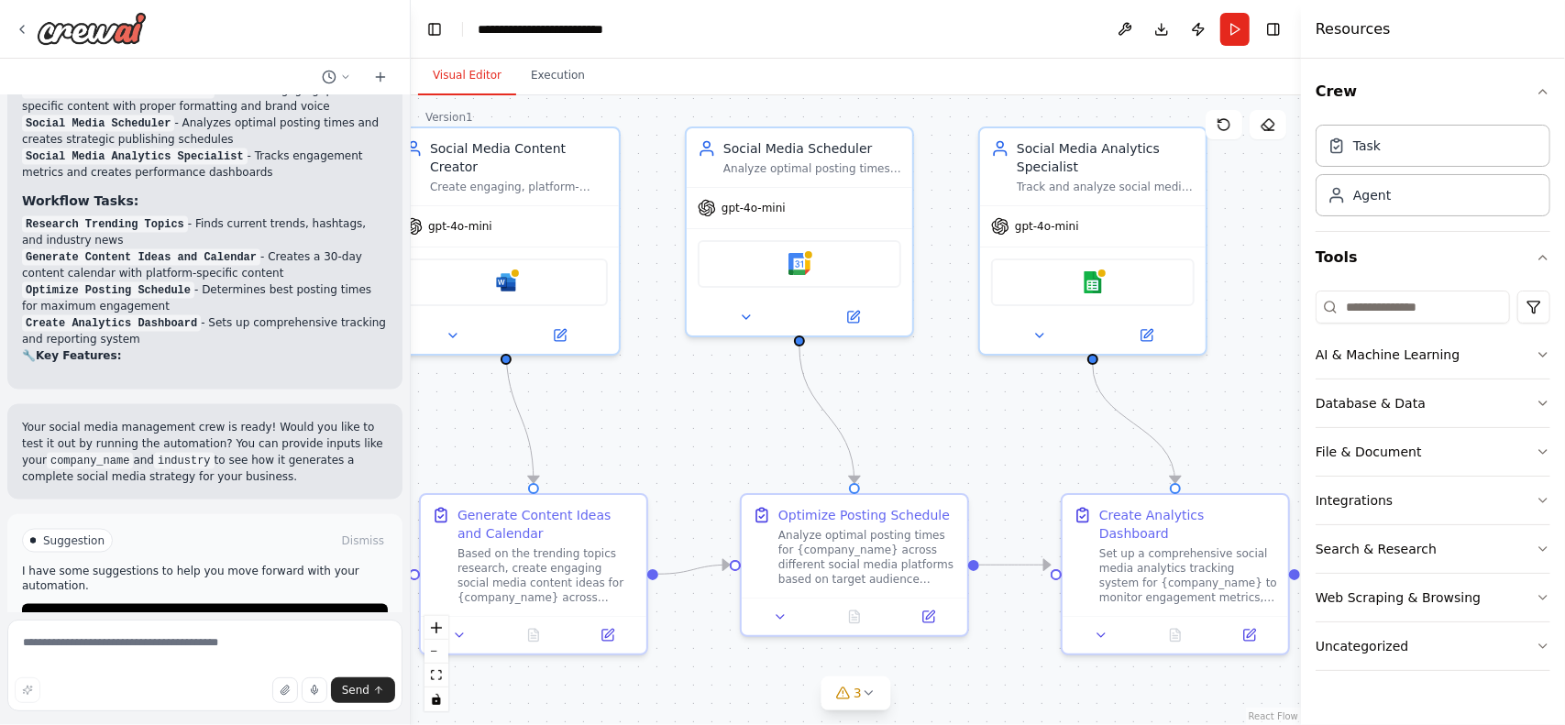
drag, startPoint x: 963, startPoint y: 454, endPoint x: 708, endPoint y: 408, distance: 259.0
click at [708, 408] on div ".deletable-edge-delete-btn { width: 20px; height: 20px; border: 0px solid #ffff…" at bounding box center [856, 410] width 890 height 630
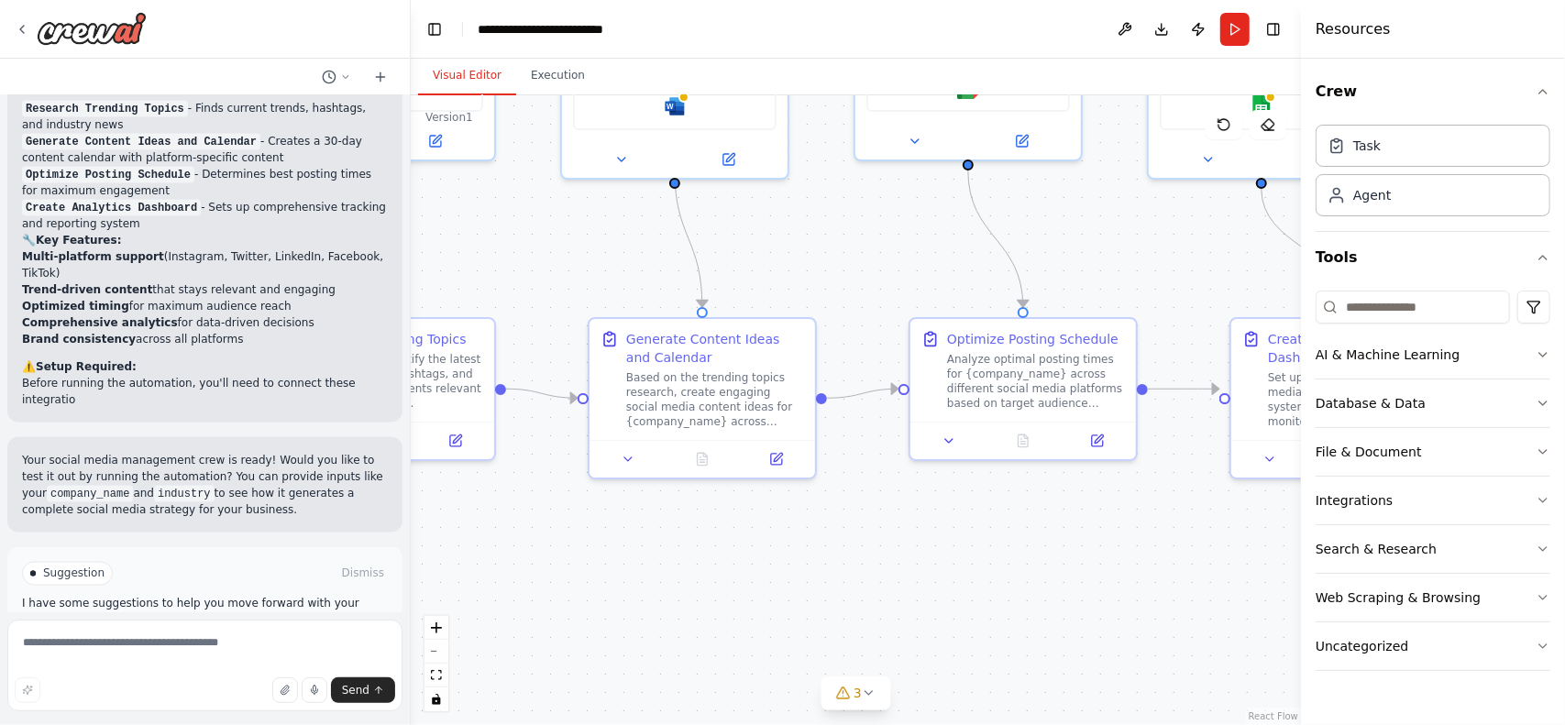
drag, startPoint x: 965, startPoint y: 487, endPoint x: 1138, endPoint y: 346, distance: 223.6
click at [1144, 311] on div ".deletable-edge-delete-btn { width: 20px; height: 20px; border: 0px solid #ffff…" at bounding box center [856, 410] width 890 height 630
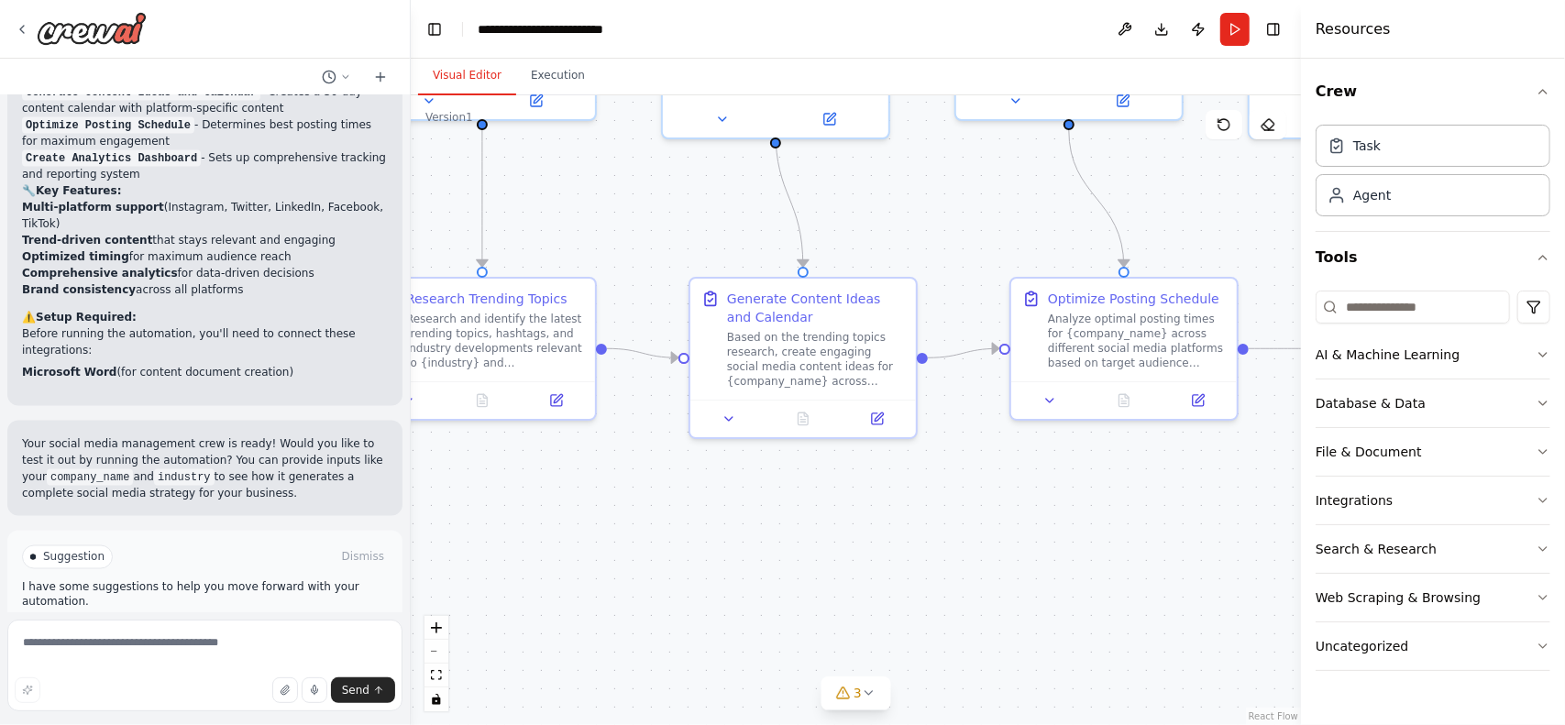
drag, startPoint x: 945, startPoint y: 636, endPoint x: 1067, endPoint y: 592, distance: 130.5
click at [1067, 592] on div ".deletable-edge-delete-btn { width: 20px; height: 20px; border: 0px solid #ffff…" at bounding box center [856, 410] width 890 height 630
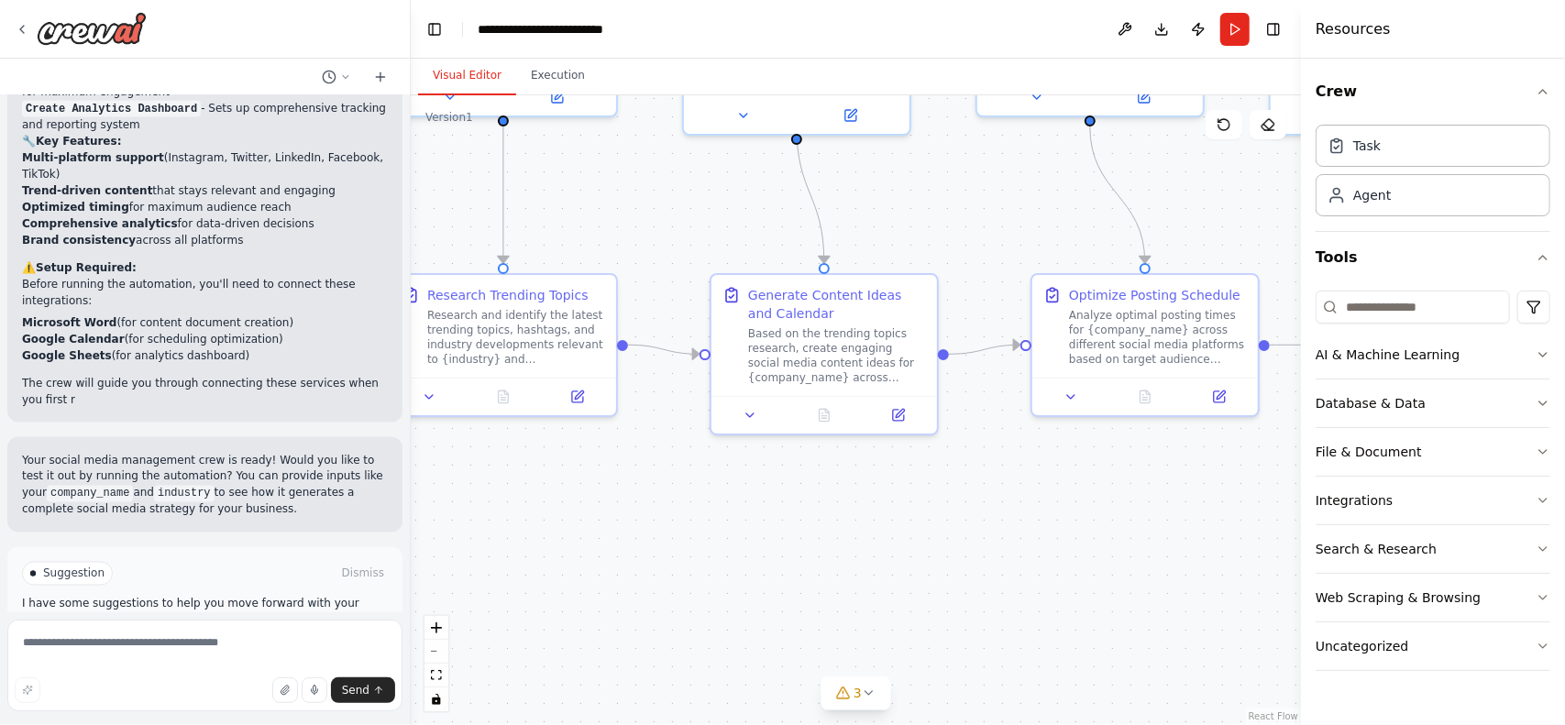
scroll to position [1995, 0]
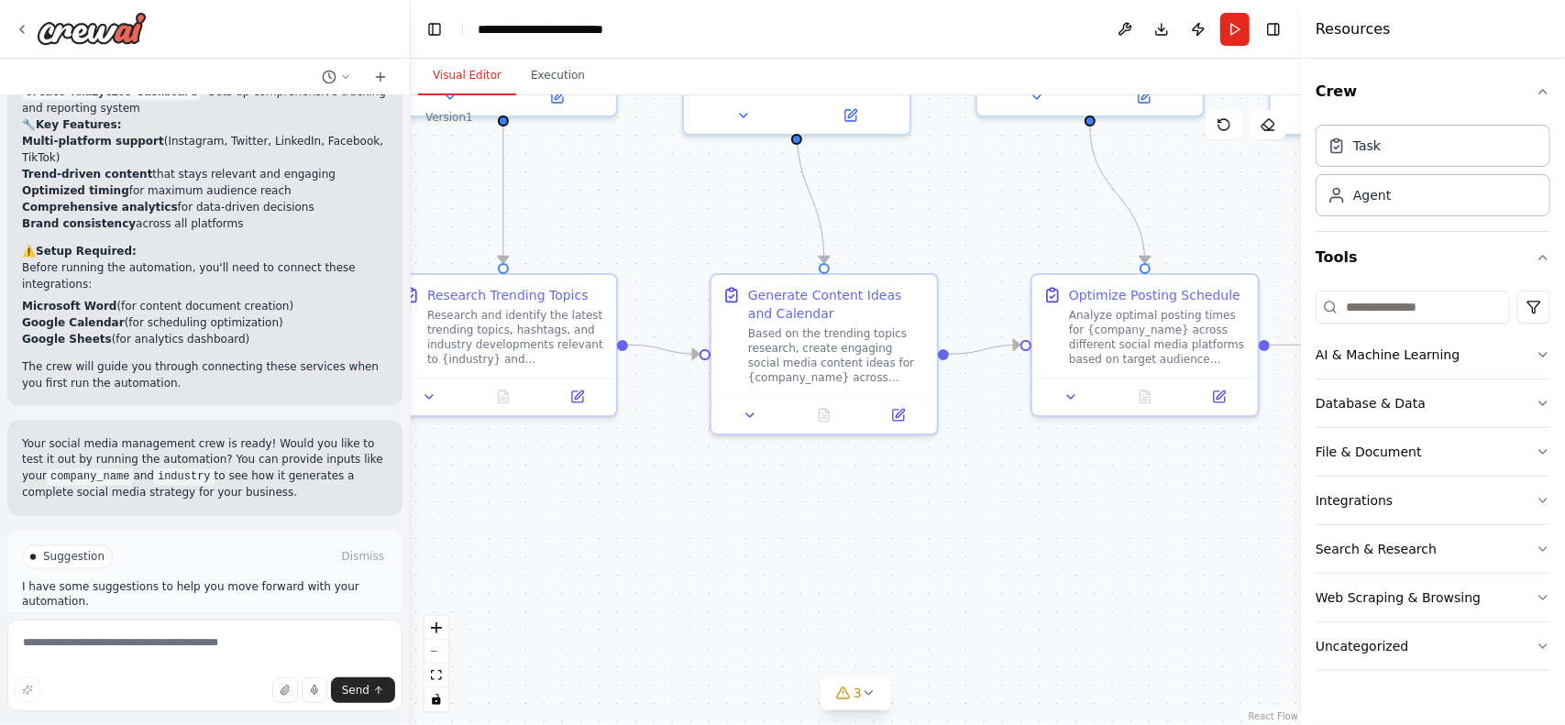
drag, startPoint x: 66, startPoint y: 483, endPoint x: 165, endPoint y: 550, distance: 119.5
click at [67, 546] on div "Suggestion" at bounding box center [67, 558] width 91 height 24
click at [220, 628] on span "Run Automation" at bounding box center [213, 635] width 89 height 15
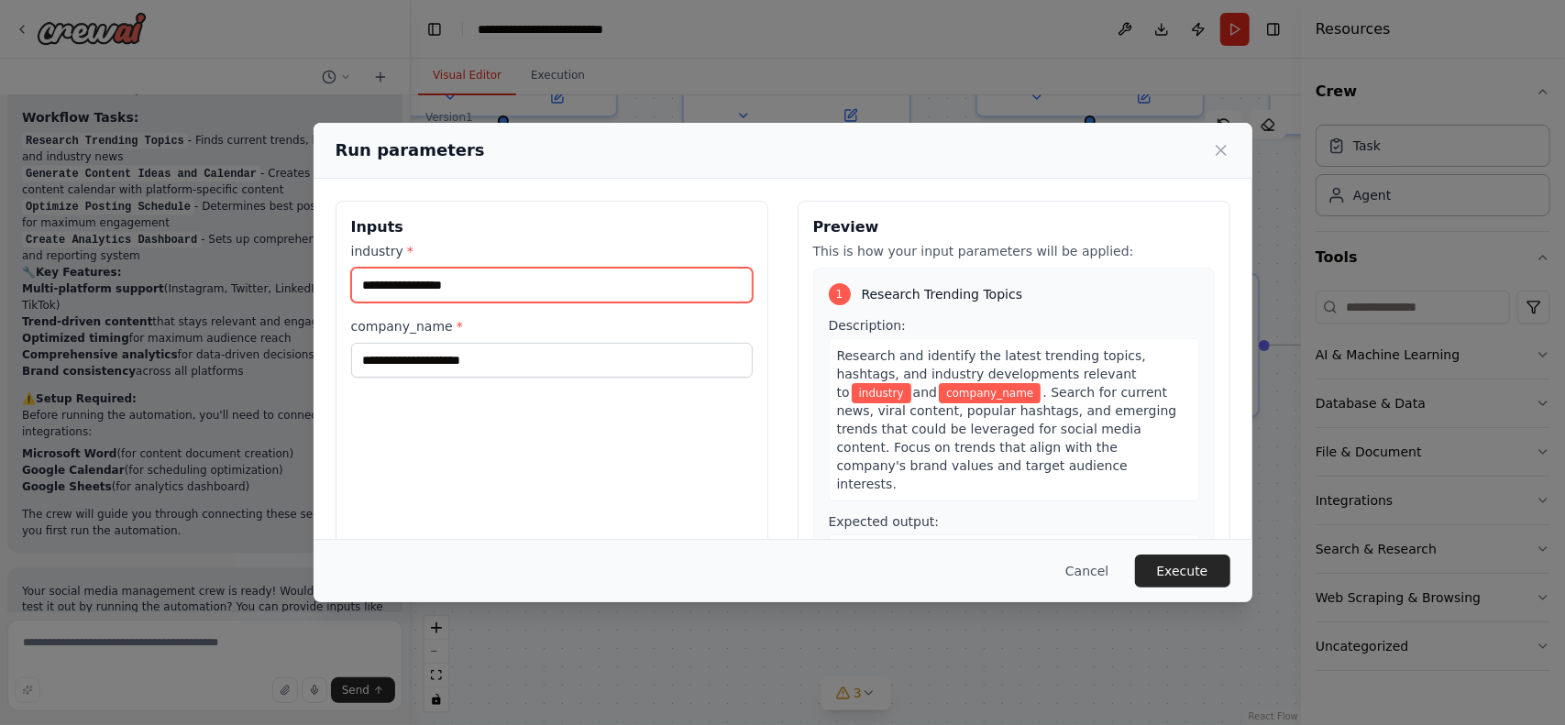
click at [465, 282] on input "industry *" at bounding box center [552, 285] width 402 height 35
type input "**********"
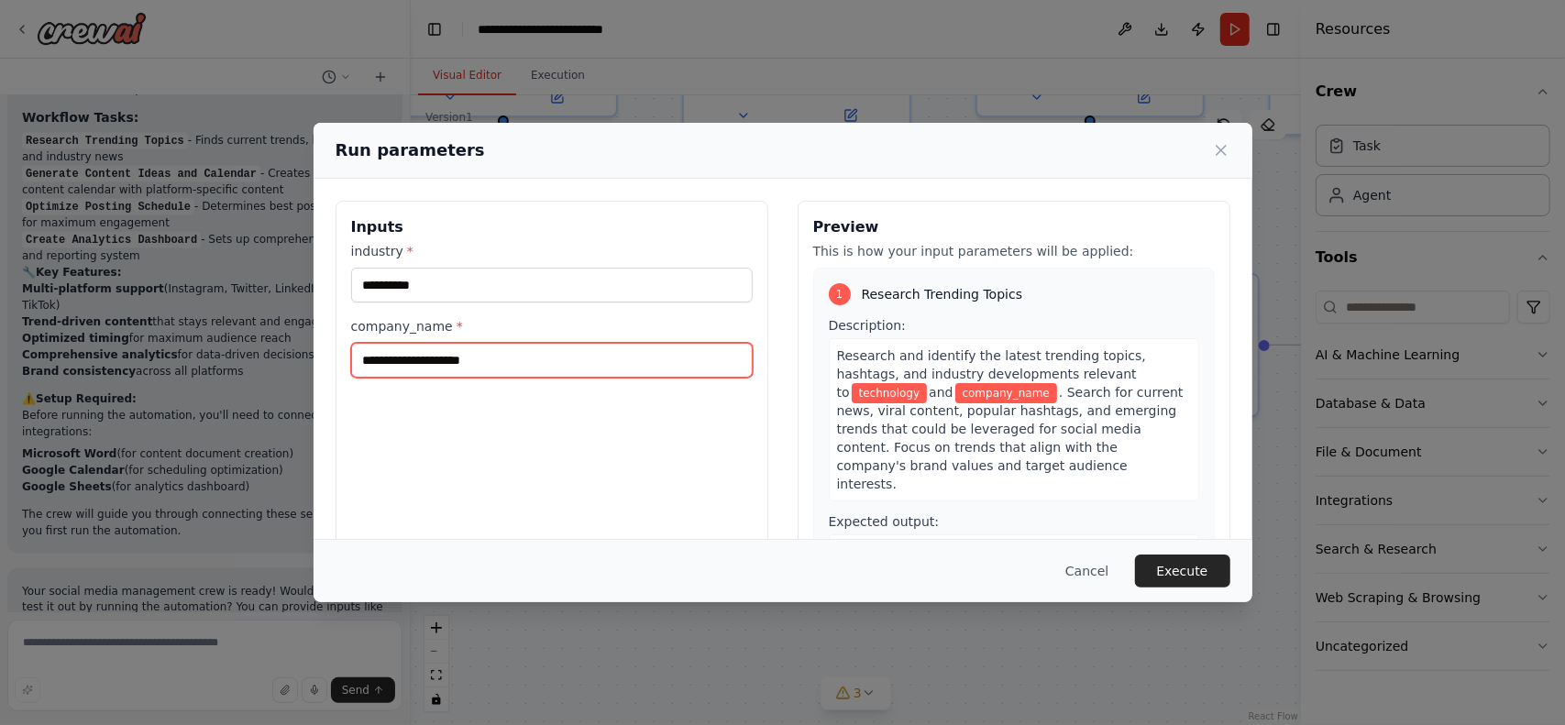
click at [506, 357] on input "company_name *" at bounding box center [552, 360] width 402 height 35
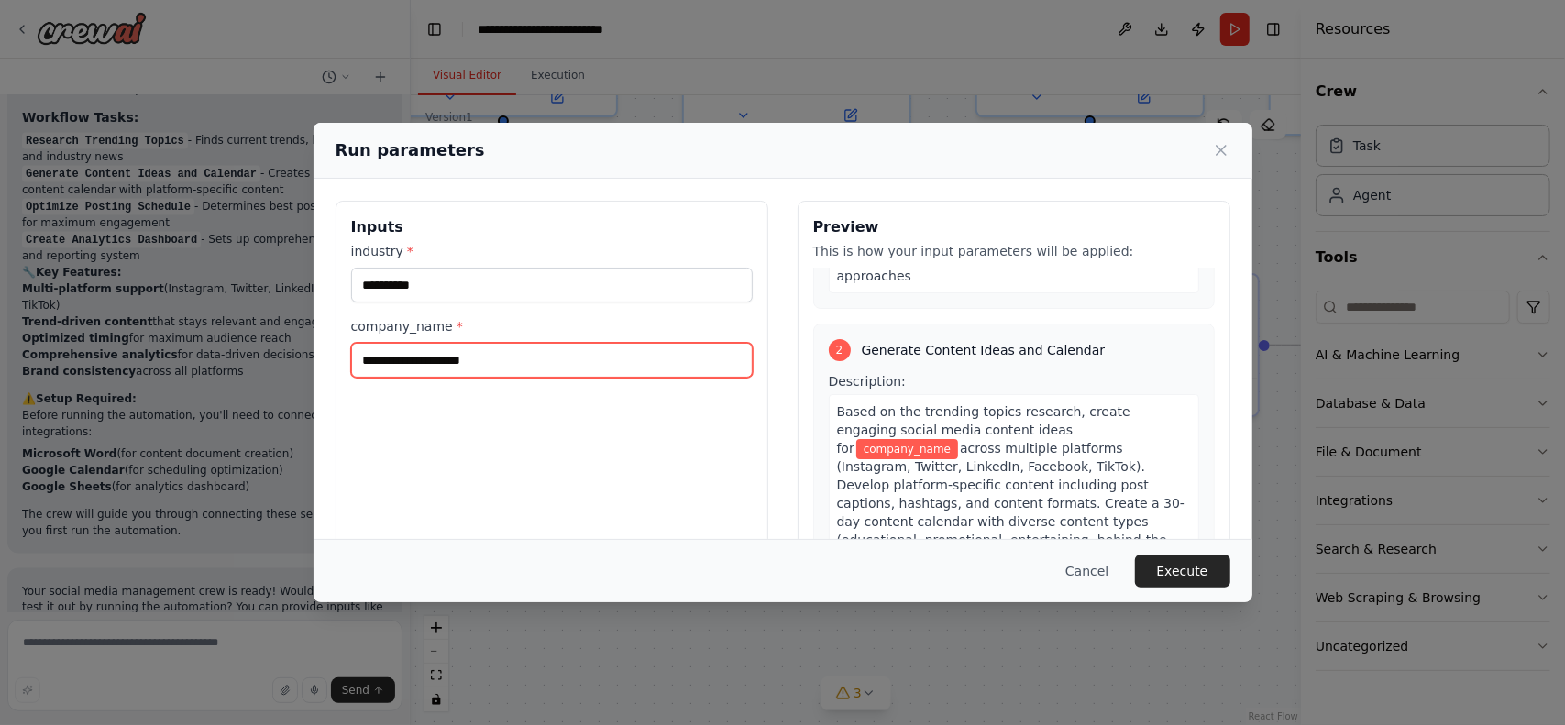
scroll to position [367, 0]
click at [437, 370] on input "company_name *" at bounding box center [552, 360] width 402 height 35
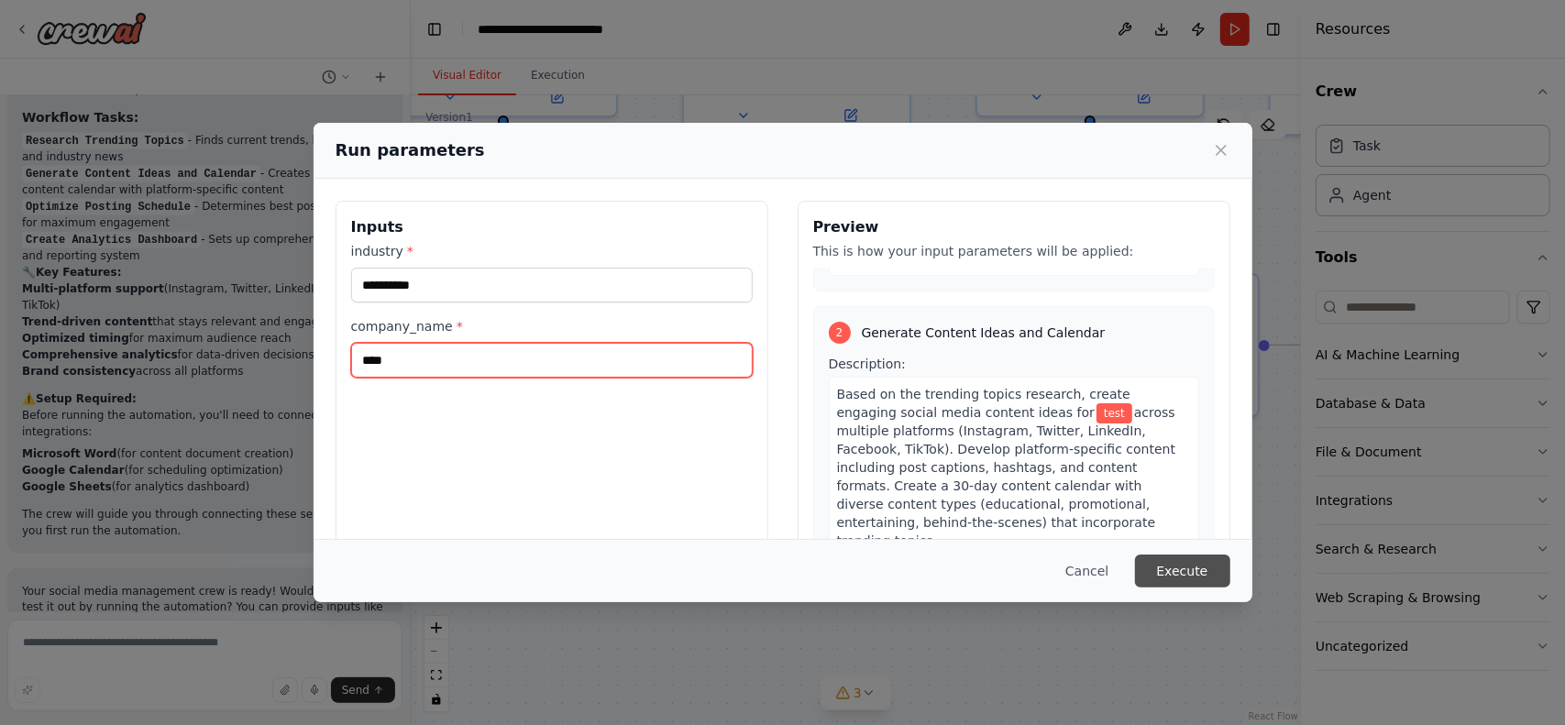
type input "****"
click at [1196, 575] on button "Execute" at bounding box center [1182, 571] width 95 height 33
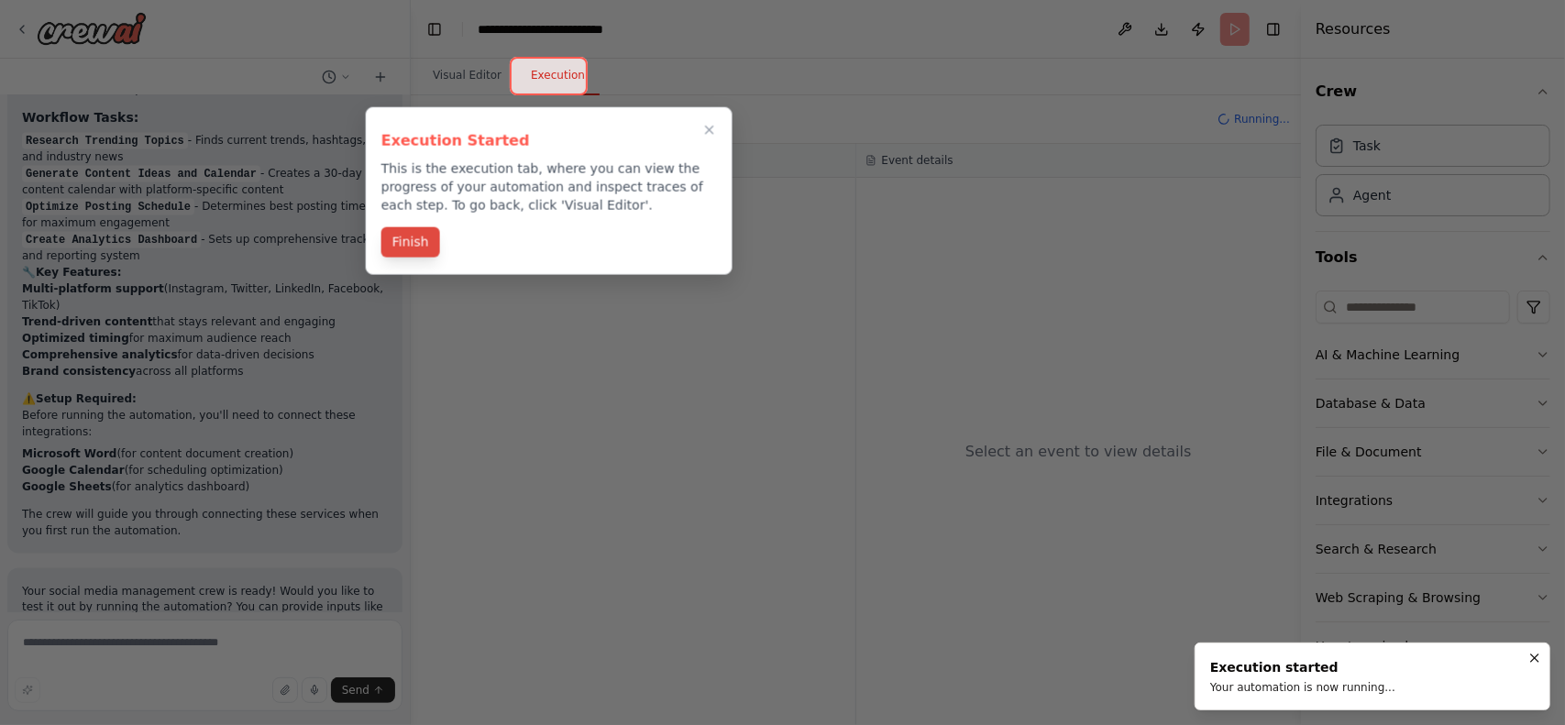
click at [408, 230] on button "Finish" at bounding box center [410, 242] width 59 height 30
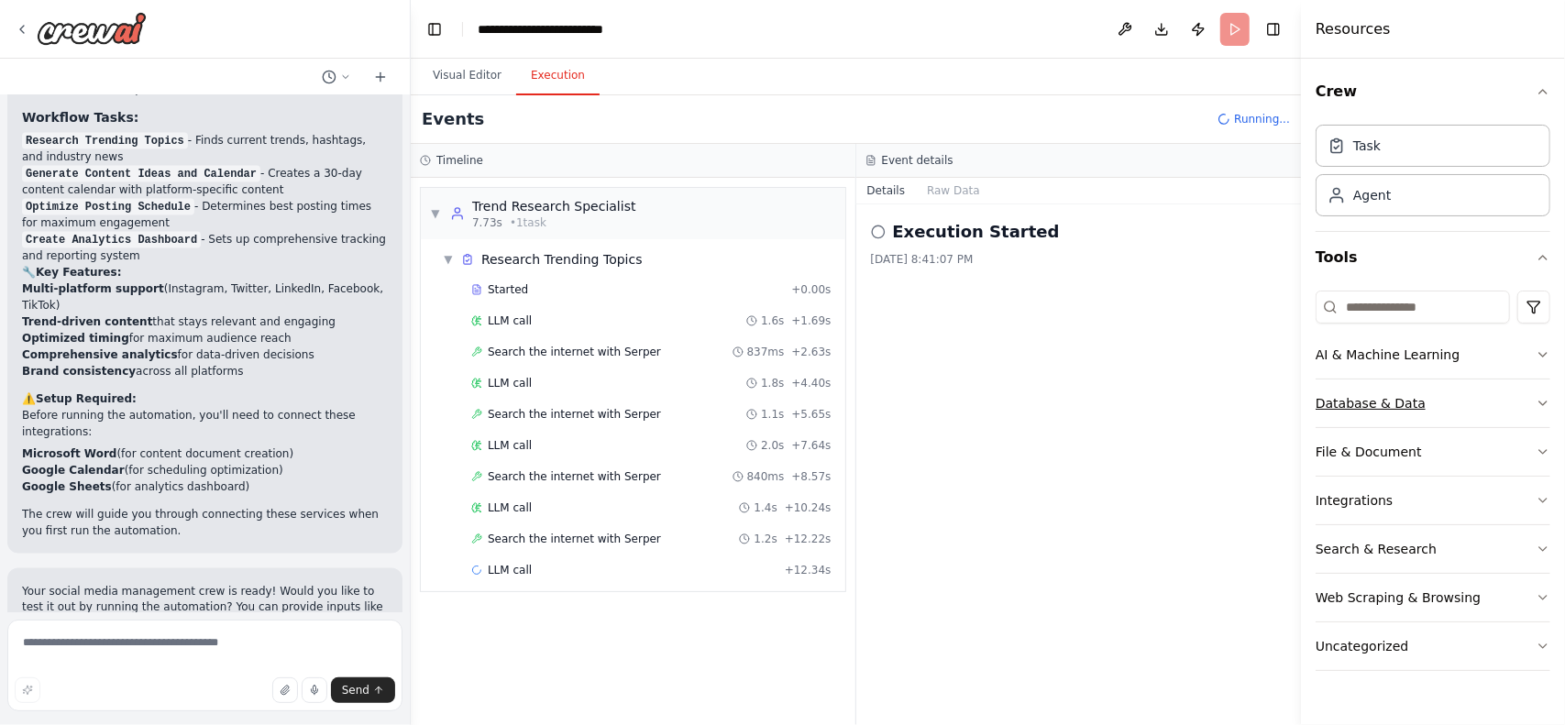
click at [1365, 413] on button "Database & Data" at bounding box center [1433, 404] width 235 height 48
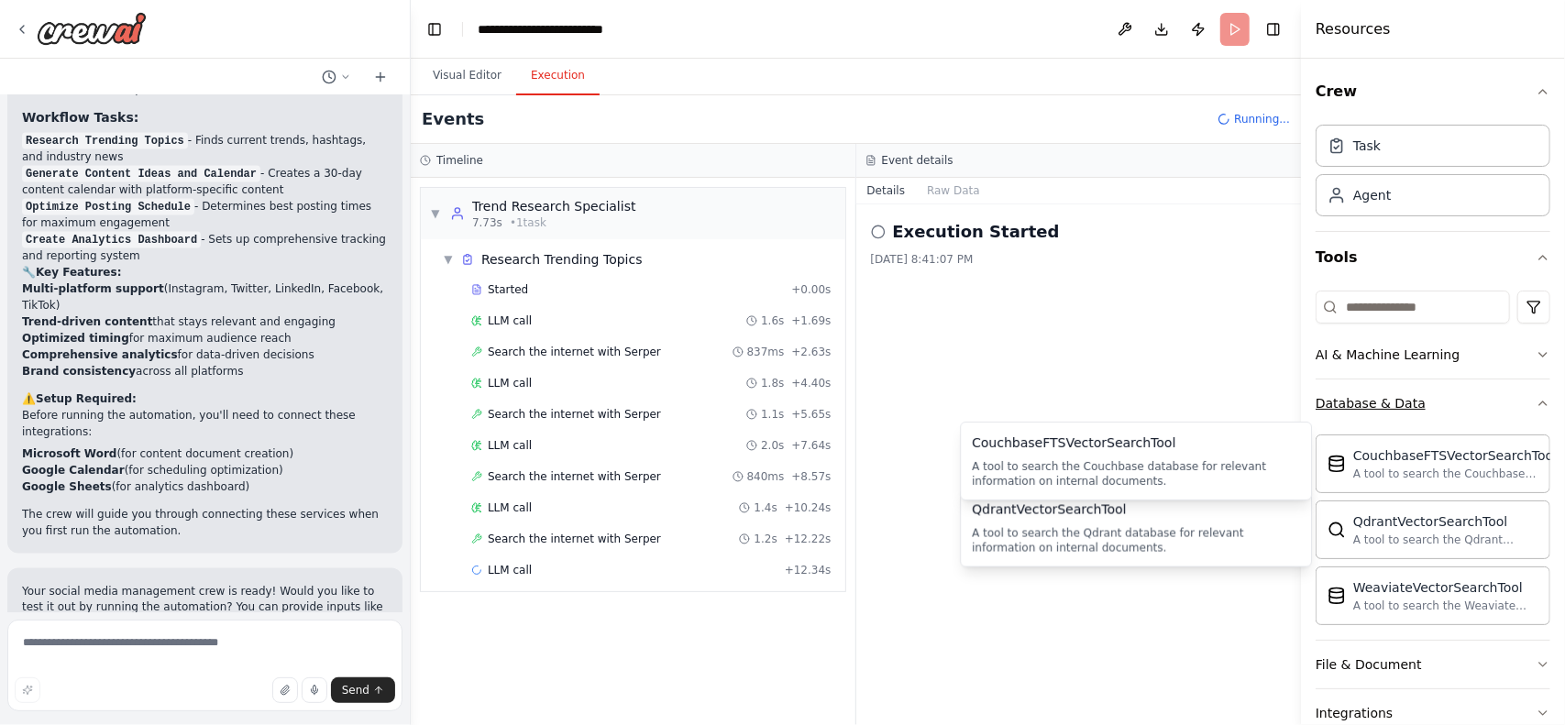
click at [1483, 420] on button "Database & Data" at bounding box center [1433, 404] width 235 height 48
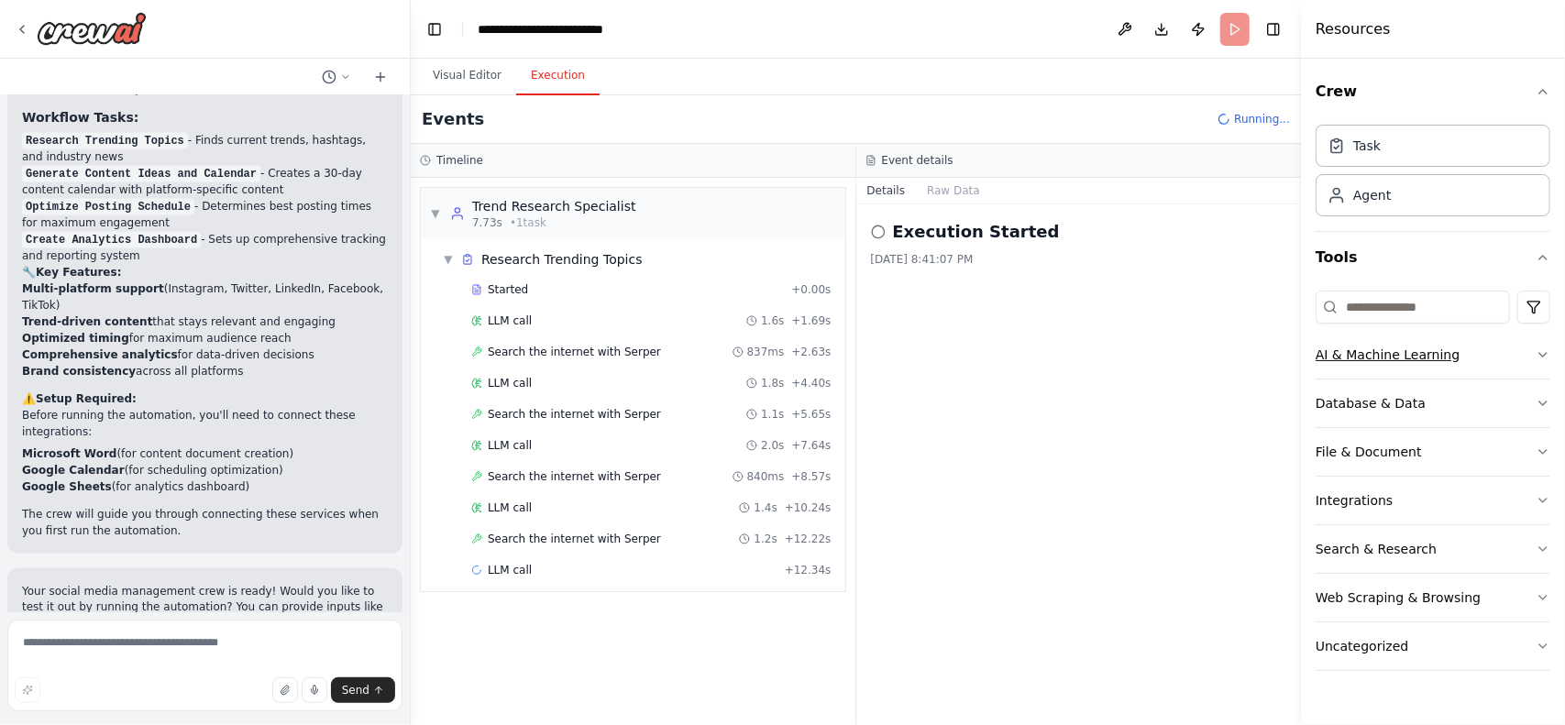
click at [1487, 364] on button "AI & Machine Learning" at bounding box center [1433, 355] width 235 height 48
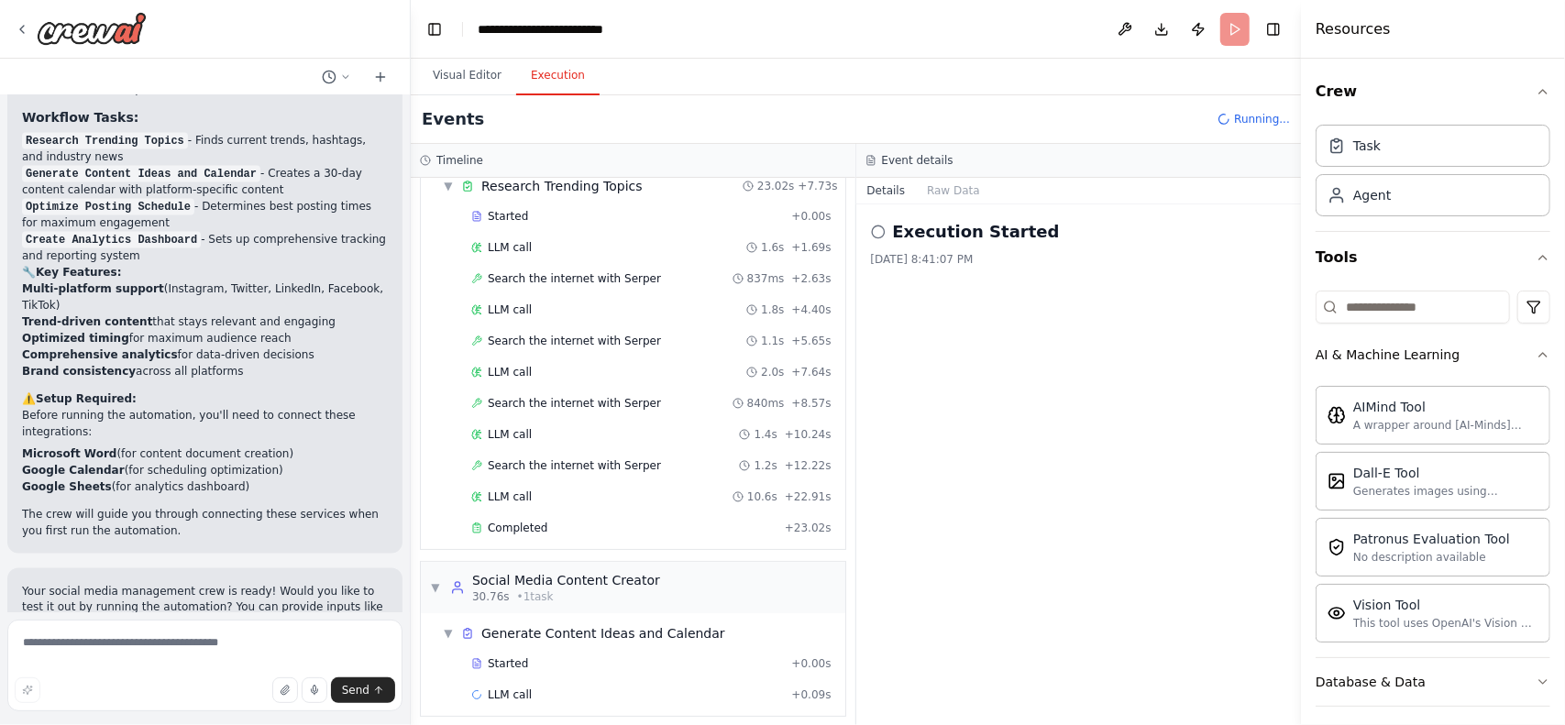
scroll to position [75, 0]
click at [1500, 365] on button "AI & Machine Learning" at bounding box center [1433, 355] width 235 height 48
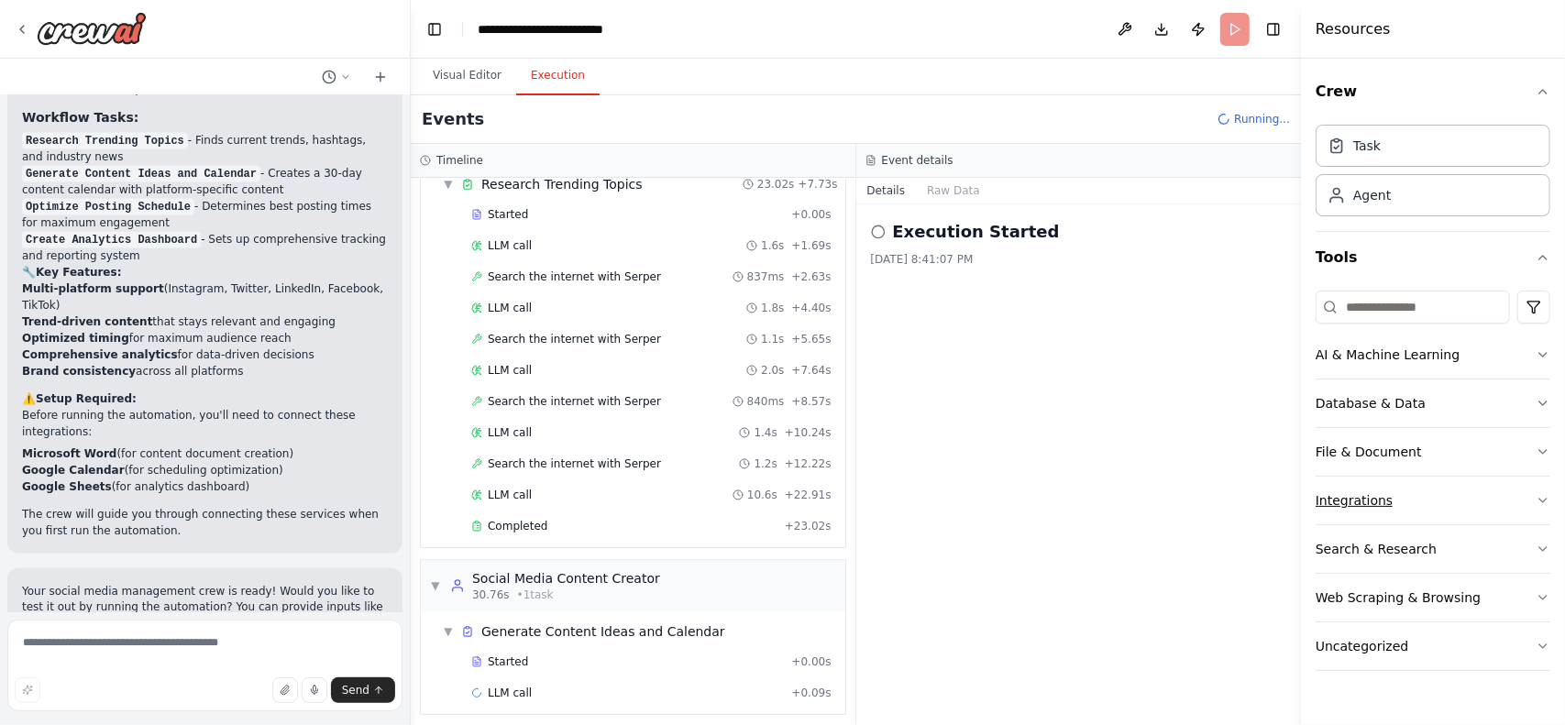
click at [1453, 491] on button "Integrations" at bounding box center [1433, 501] width 235 height 48
click at [1009, 327] on div "Execution Started 10/5/2025, 8:41:07 PM" at bounding box center [1079, 464] width 446 height 521
click at [879, 227] on icon at bounding box center [878, 232] width 15 height 15
click at [994, 410] on div "Execution Started 10/5/2025, 8:41:07 PM" at bounding box center [1079, 464] width 446 height 521
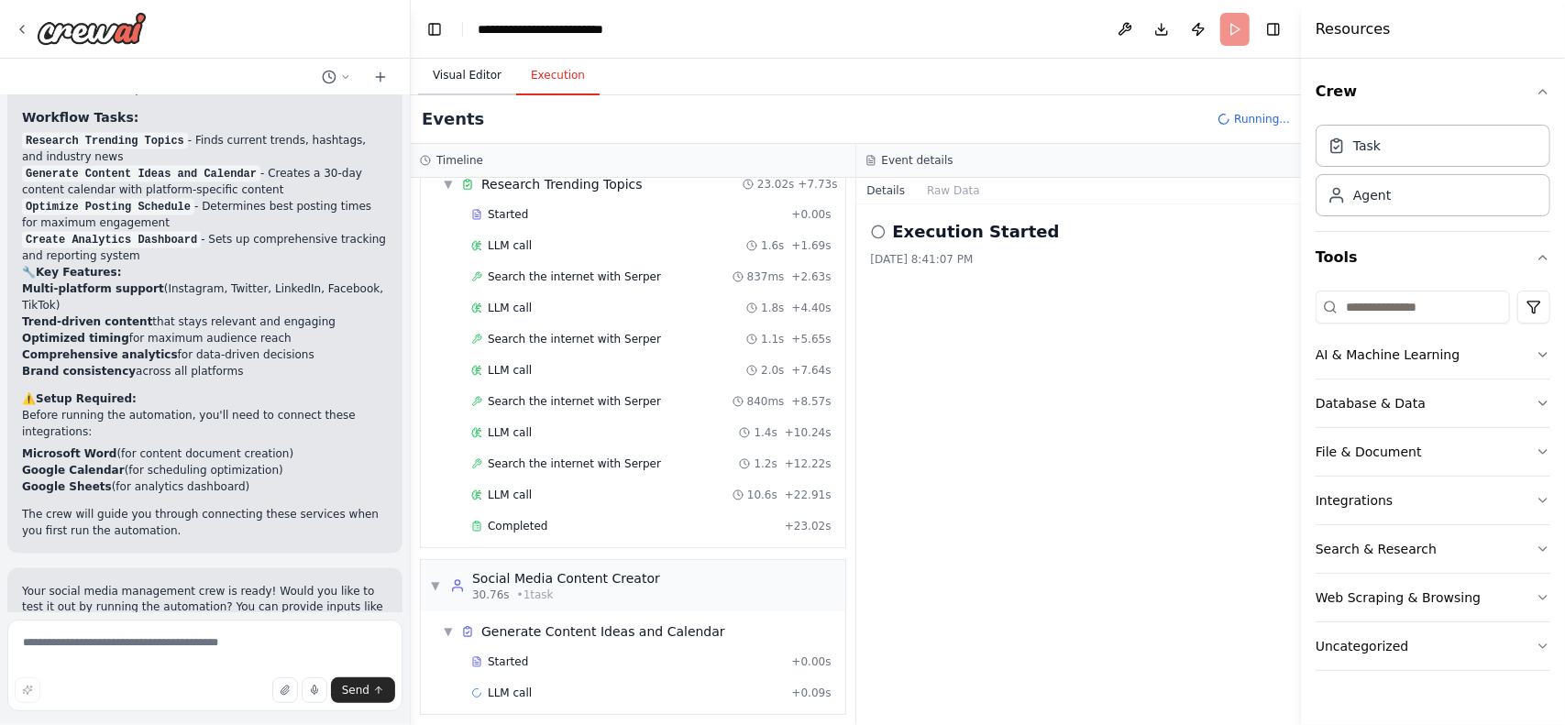
click at [444, 80] on button "Visual Editor" at bounding box center [467, 76] width 98 height 39
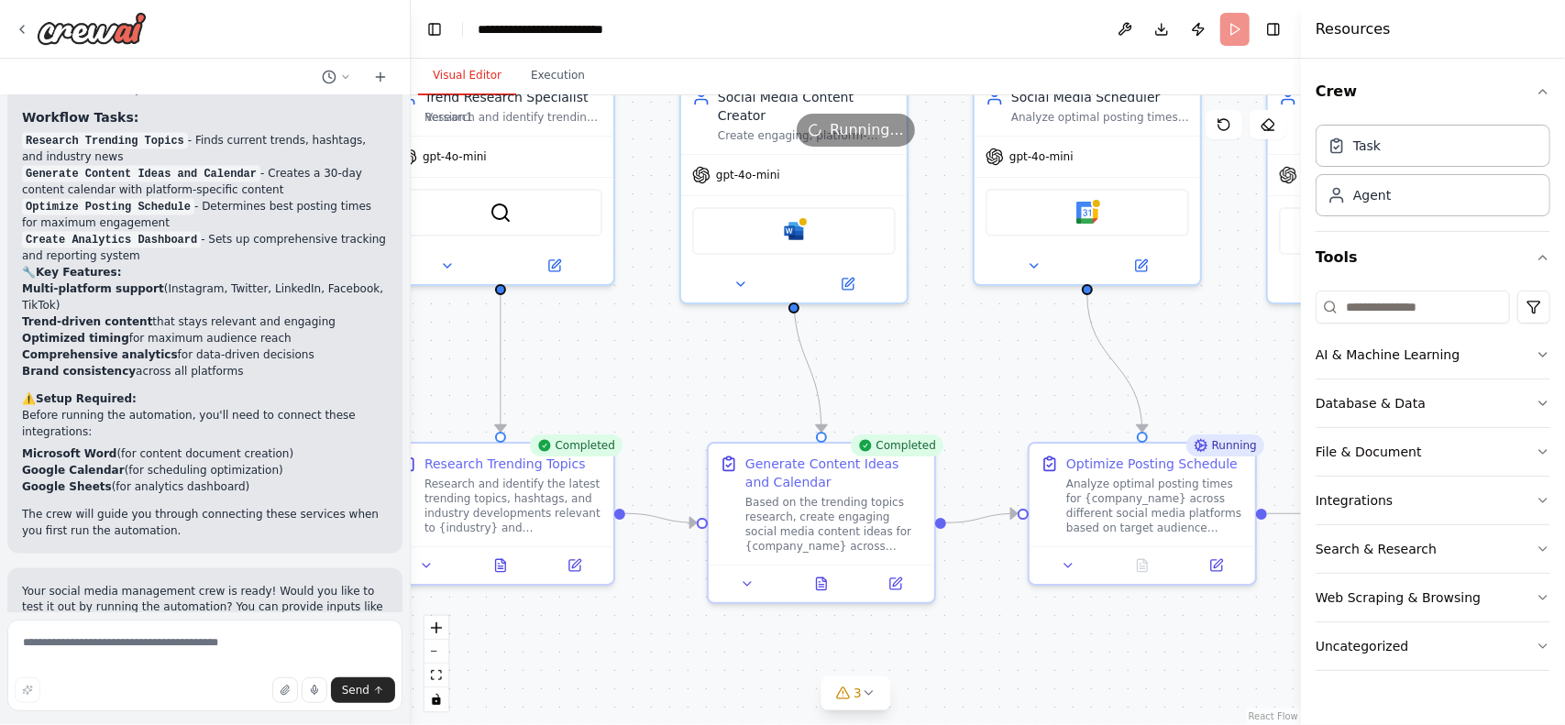
drag, startPoint x: 964, startPoint y: 201, endPoint x: 961, endPoint y: 370, distance: 168.8
click at [961, 370] on div ".deletable-edge-delete-btn { width: 20px; height: 20px; border: 0px solid #ffff…" at bounding box center [856, 410] width 890 height 630
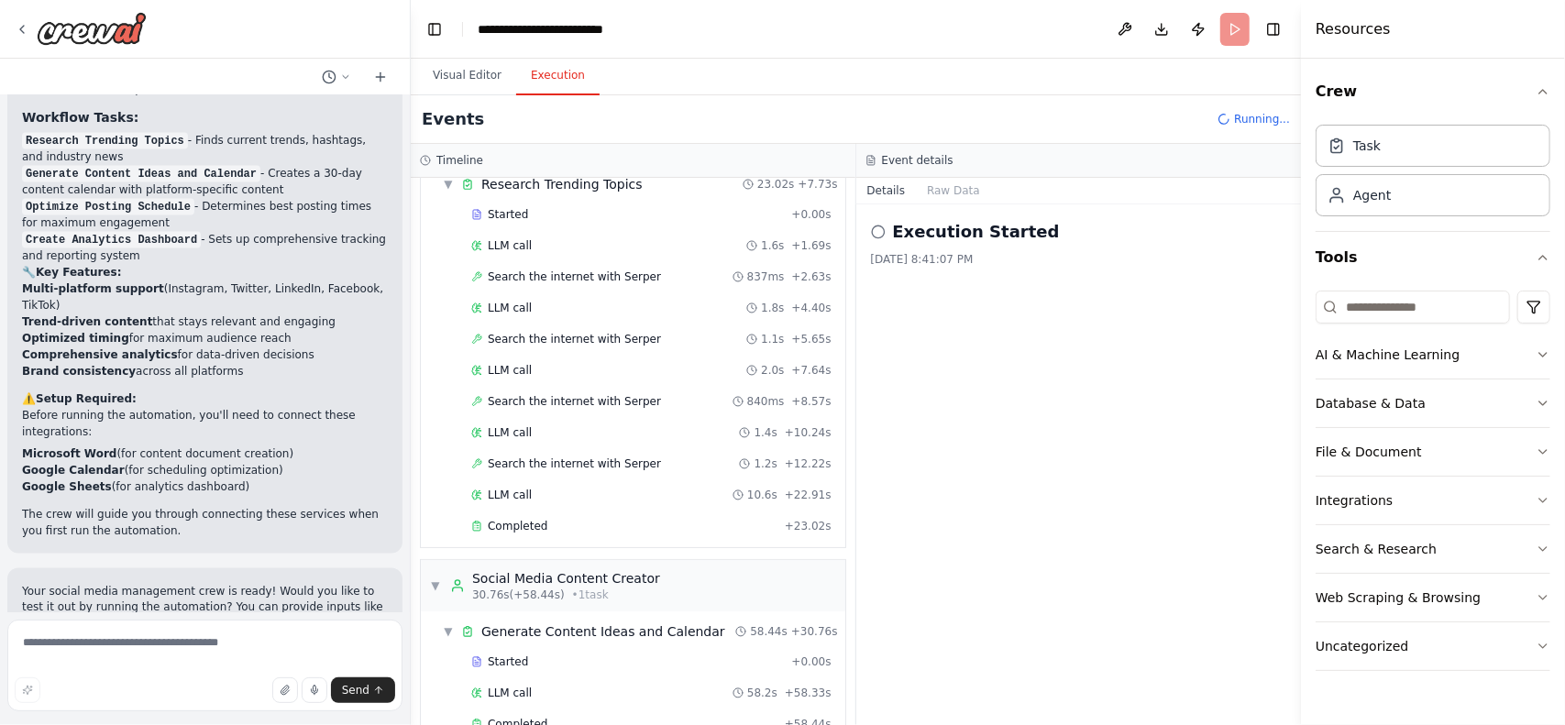
click at [570, 67] on button "Execution" at bounding box center [557, 76] width 83 height 39
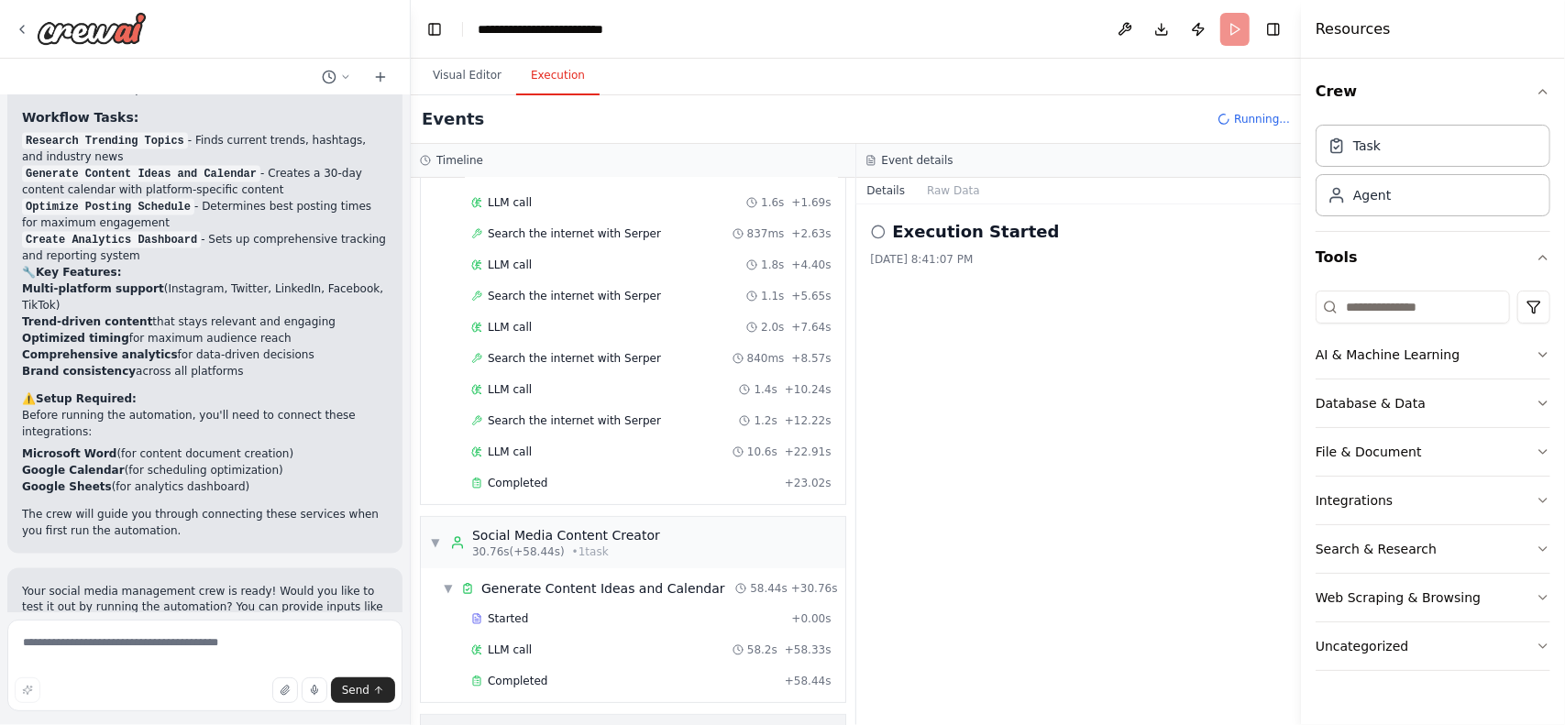
scroll to position [271, 0]
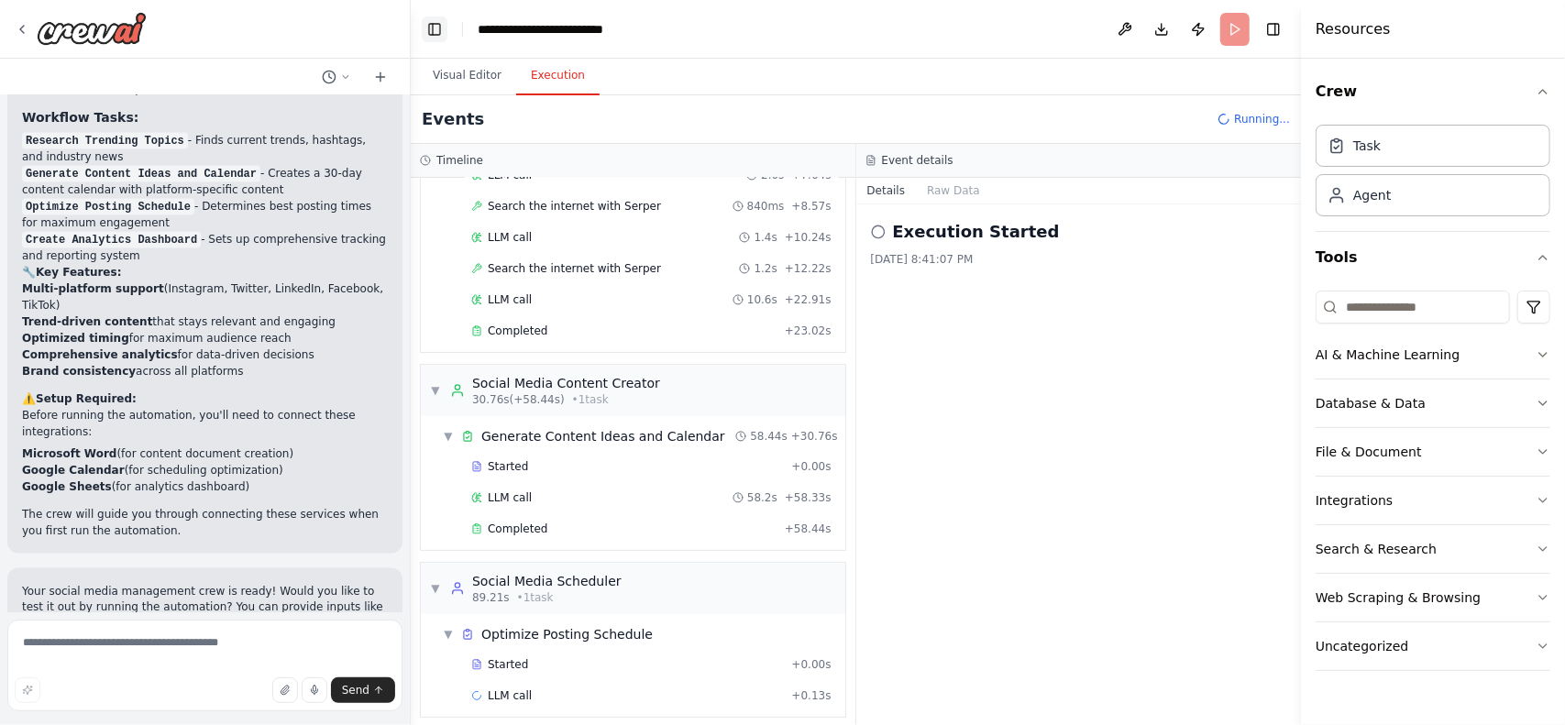
click at [429, 29] on button "Toggle Left Sidebar" at bounding box center [435, 30] width 26 height 26
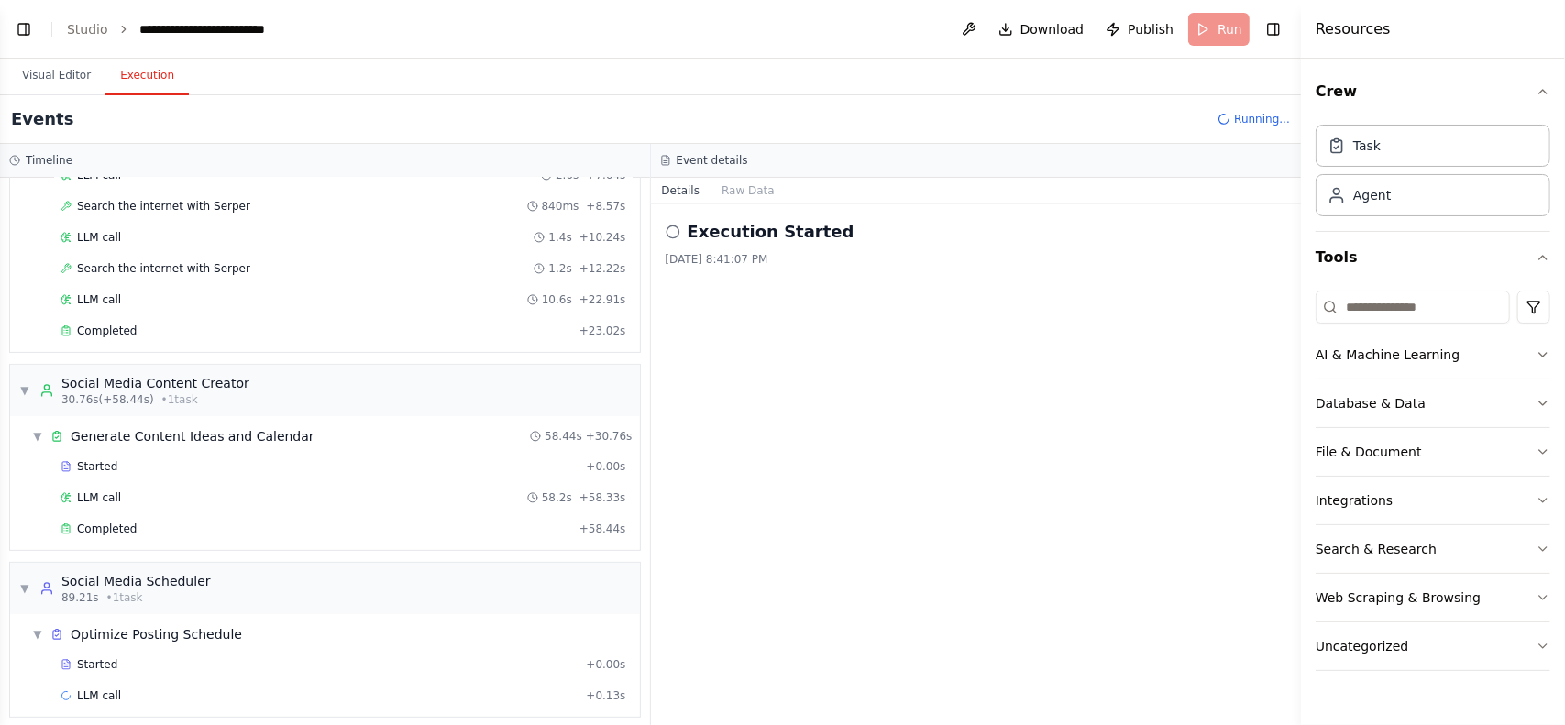
click at [816, 329] on div "Execution Started 10/5/2025, 8:41:07 PM" at bounding box center [976, 464] width 651 height 521
click at [48, 65] on button "Visual Editor" at bounding box center [56, 76] width 98 height 39
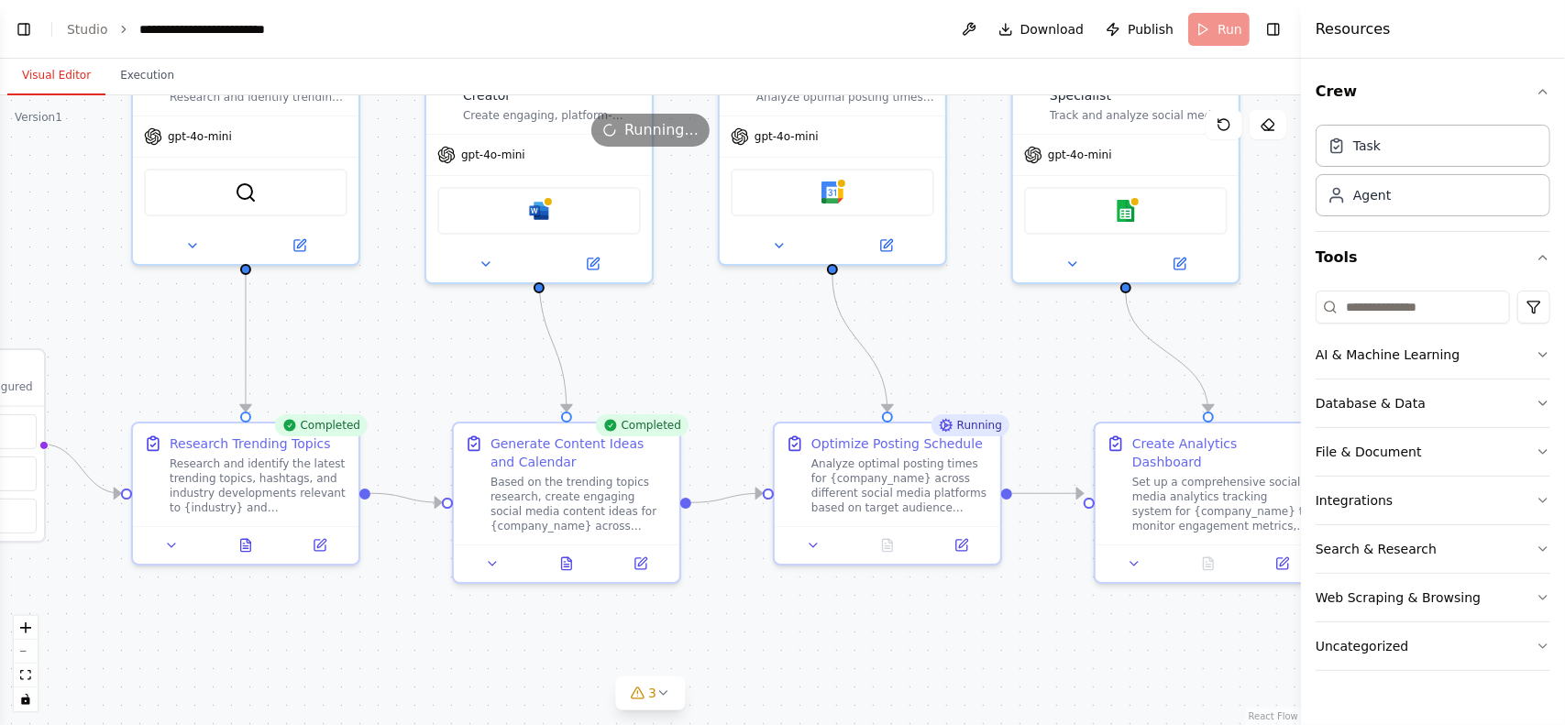
drag, startPoint x: 808, startPoint y: 392, endPoint x: 956, endPoint y: 370, distance: 149.3
click at [956, 370] on div ".deletable-edge-delete-btn { width: 20px; height: 20px; border: 0px solid #ffff…" at bounding box center [650, 410] width 1301 height 630
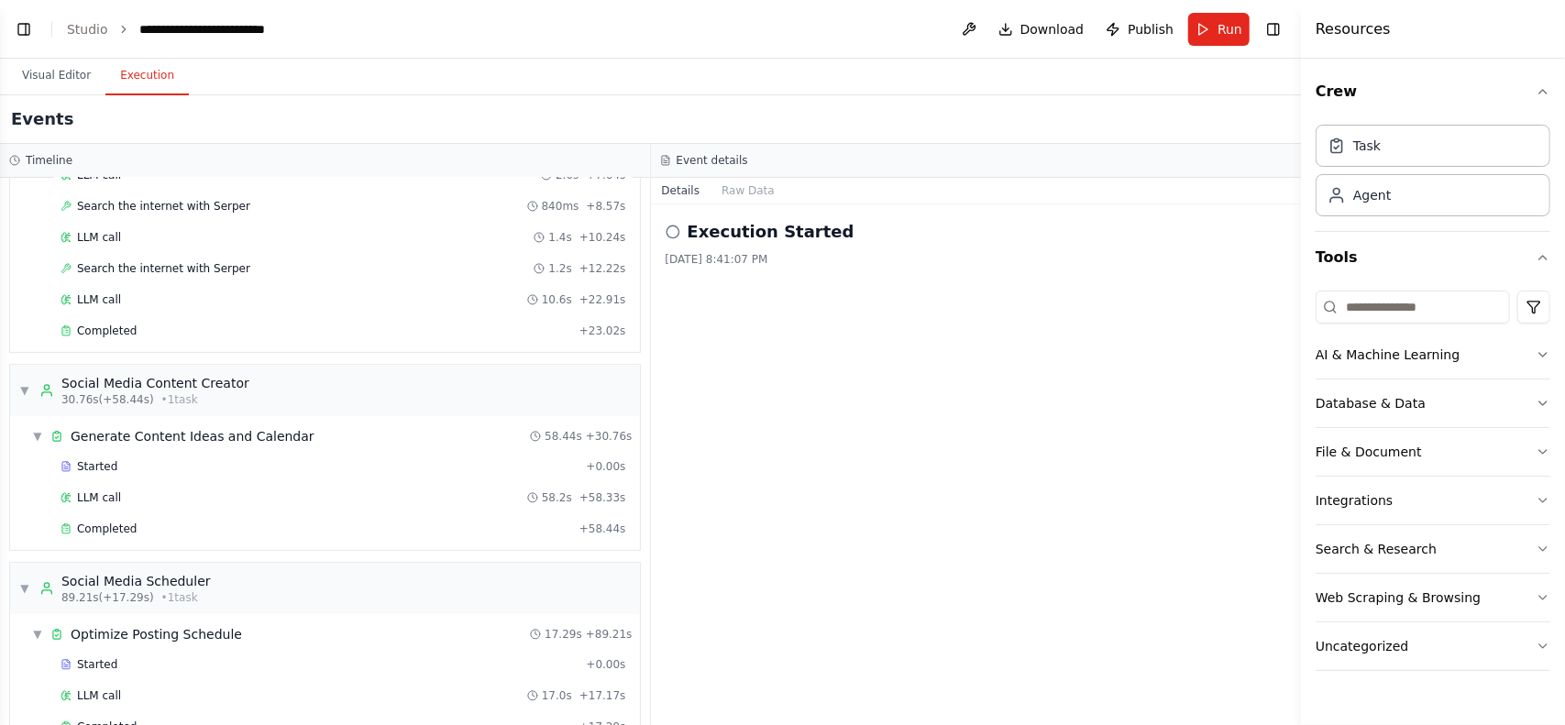
click at [137, 65] on button "Execution" at bounding box center [146, 76] width 83 height 39
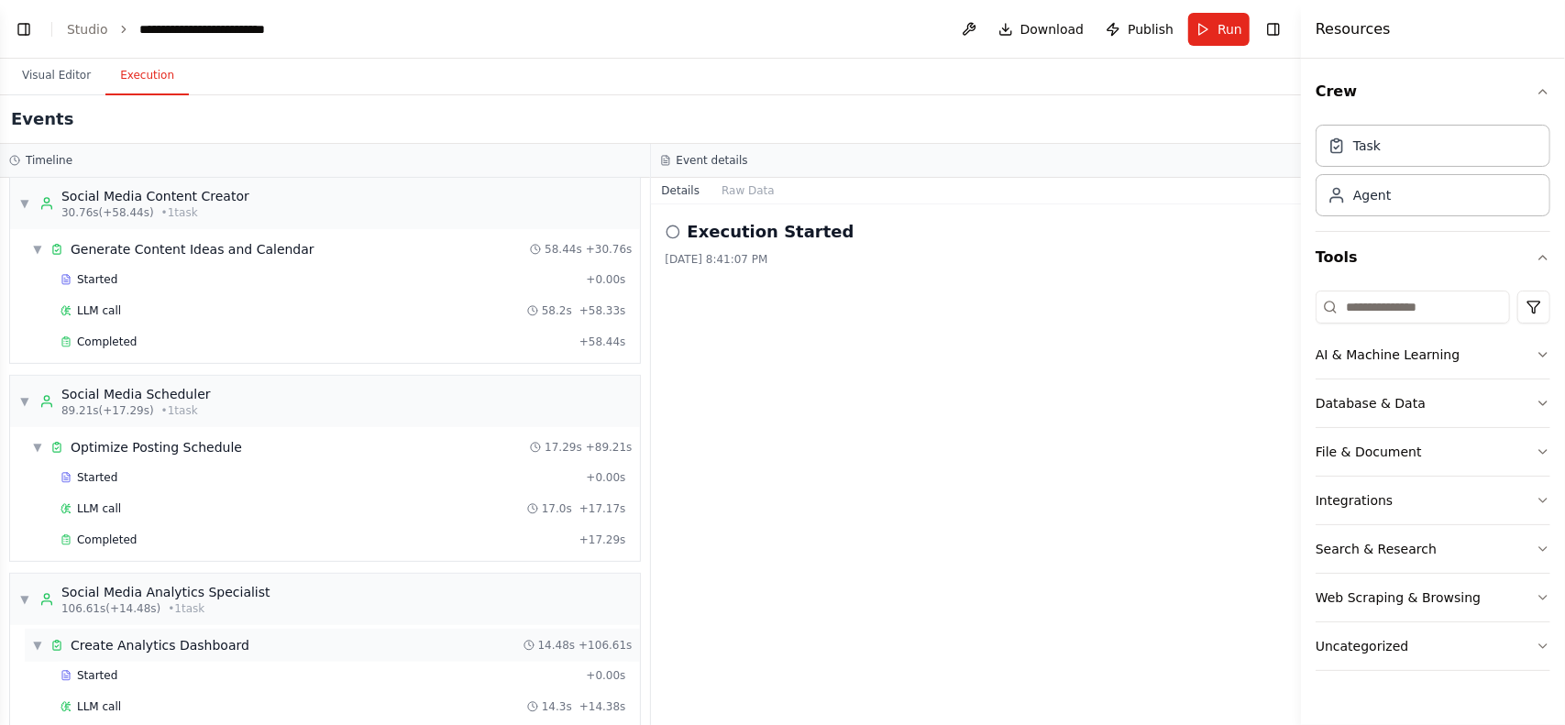
scroll to position [497, 0]
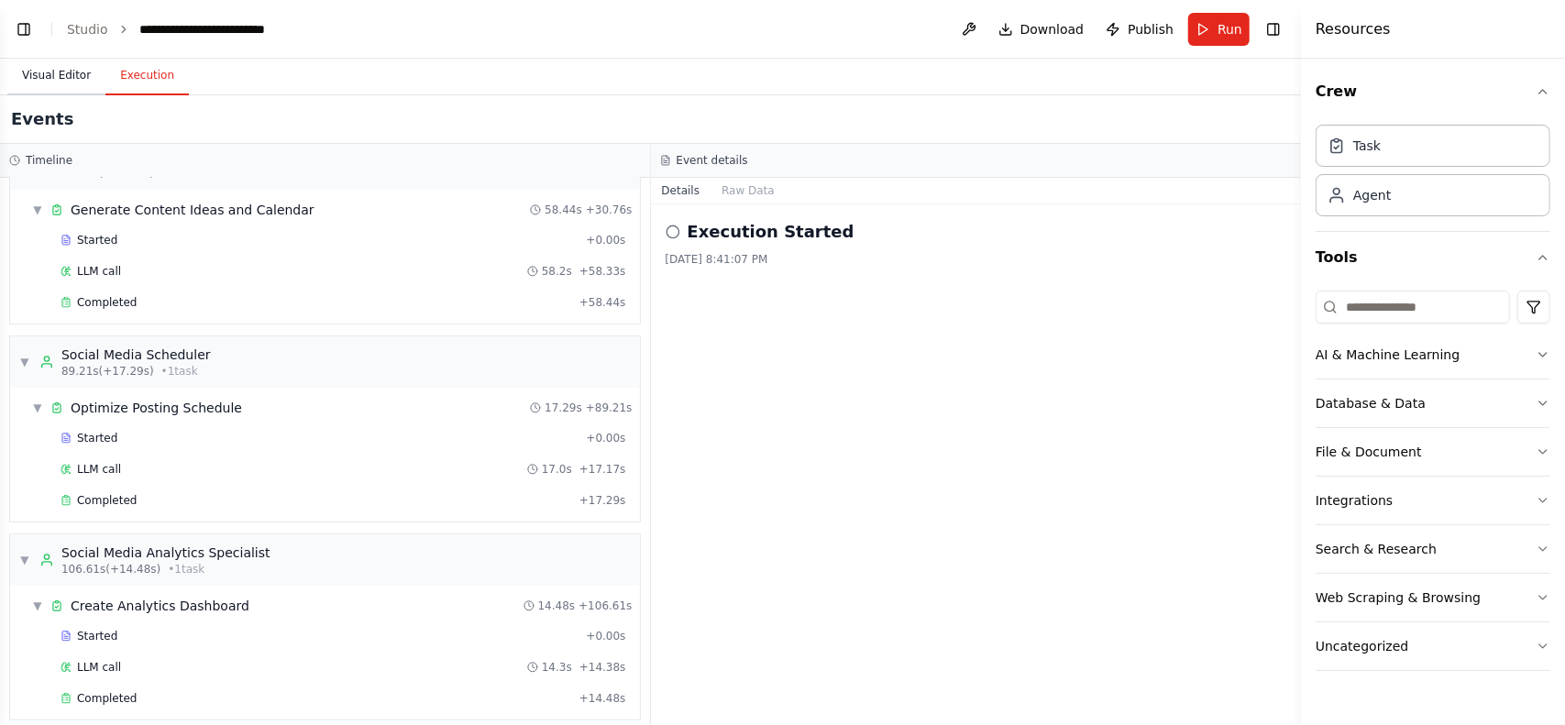
click at [79, 78] on button "Visual Editor" at bounding box center [56, 76] width 98 height 39
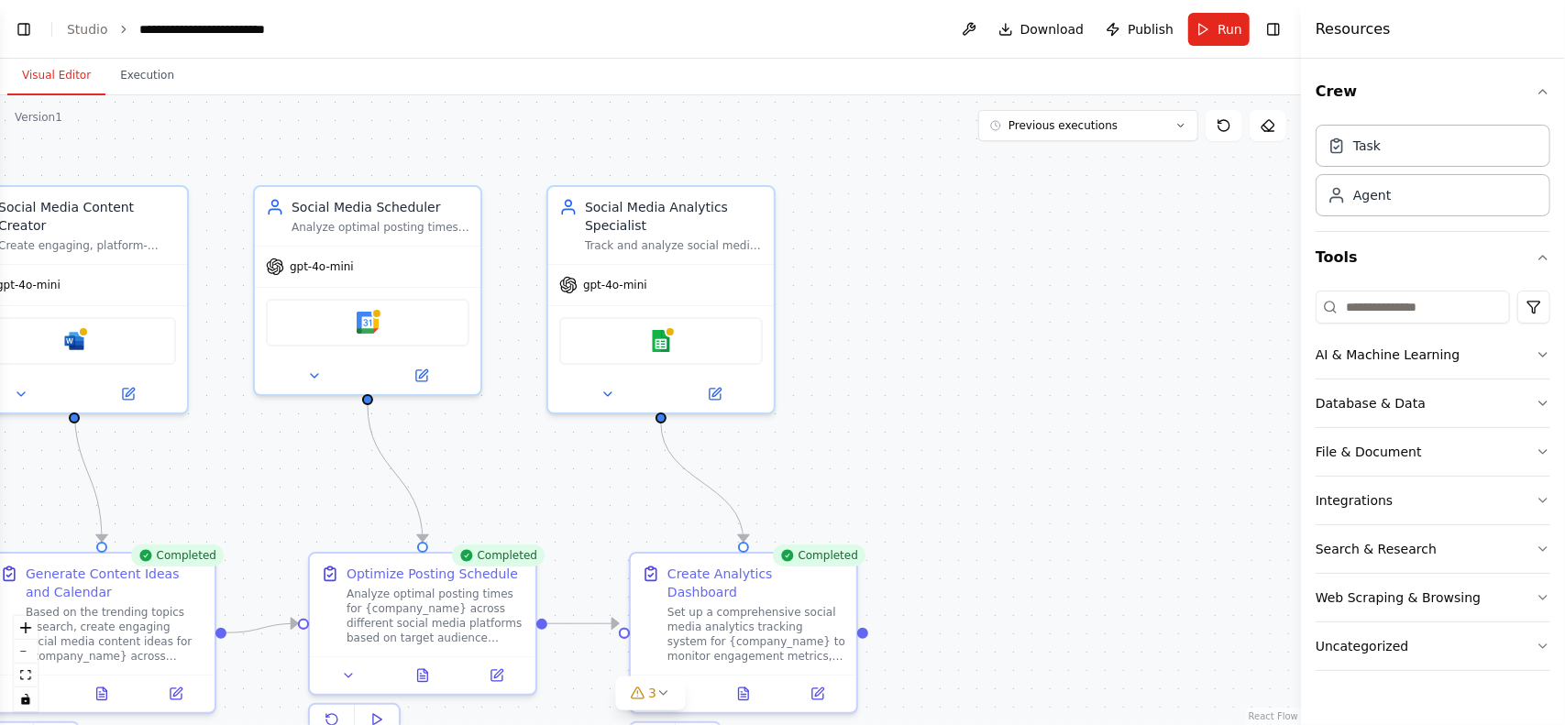
drag, startPoint x: 751, startPoint y: 414, endPoint x: 384, endPoint y: 522, distance: 382.4
click at [384, 522] on div ".deletable-edge-delete-btn { width: 20px; height: 20px; border: 0px solid #ffff…" at bounding box center [650, 410] width 1301 height 630
click at [658, 357] on div "Google sheets" at bounding box center [661, 338] width 204 height 48
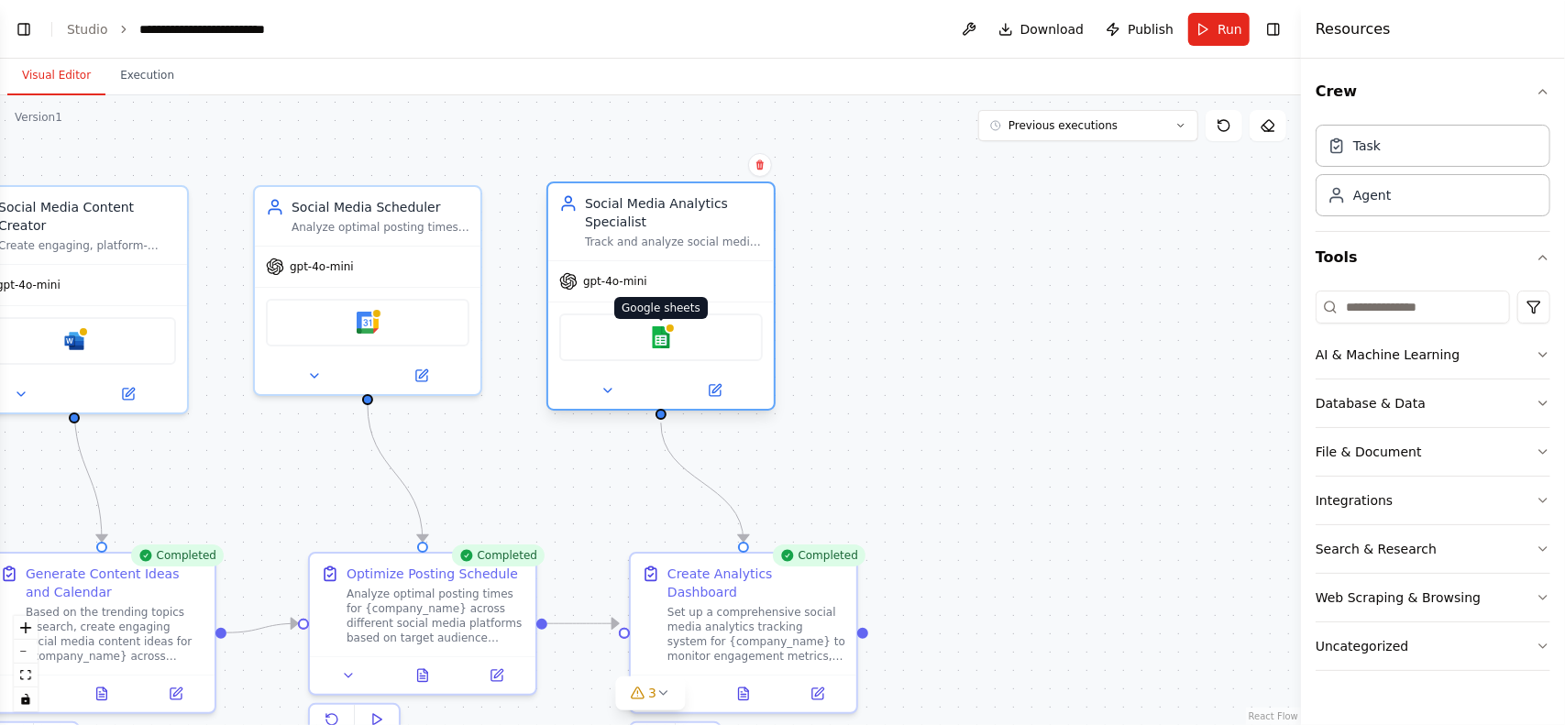
click at [660, 337] on img at bounding box center [661, 337] width 22 height 22
